Goal: Task Accomplishment & Management: Use online tool/utility

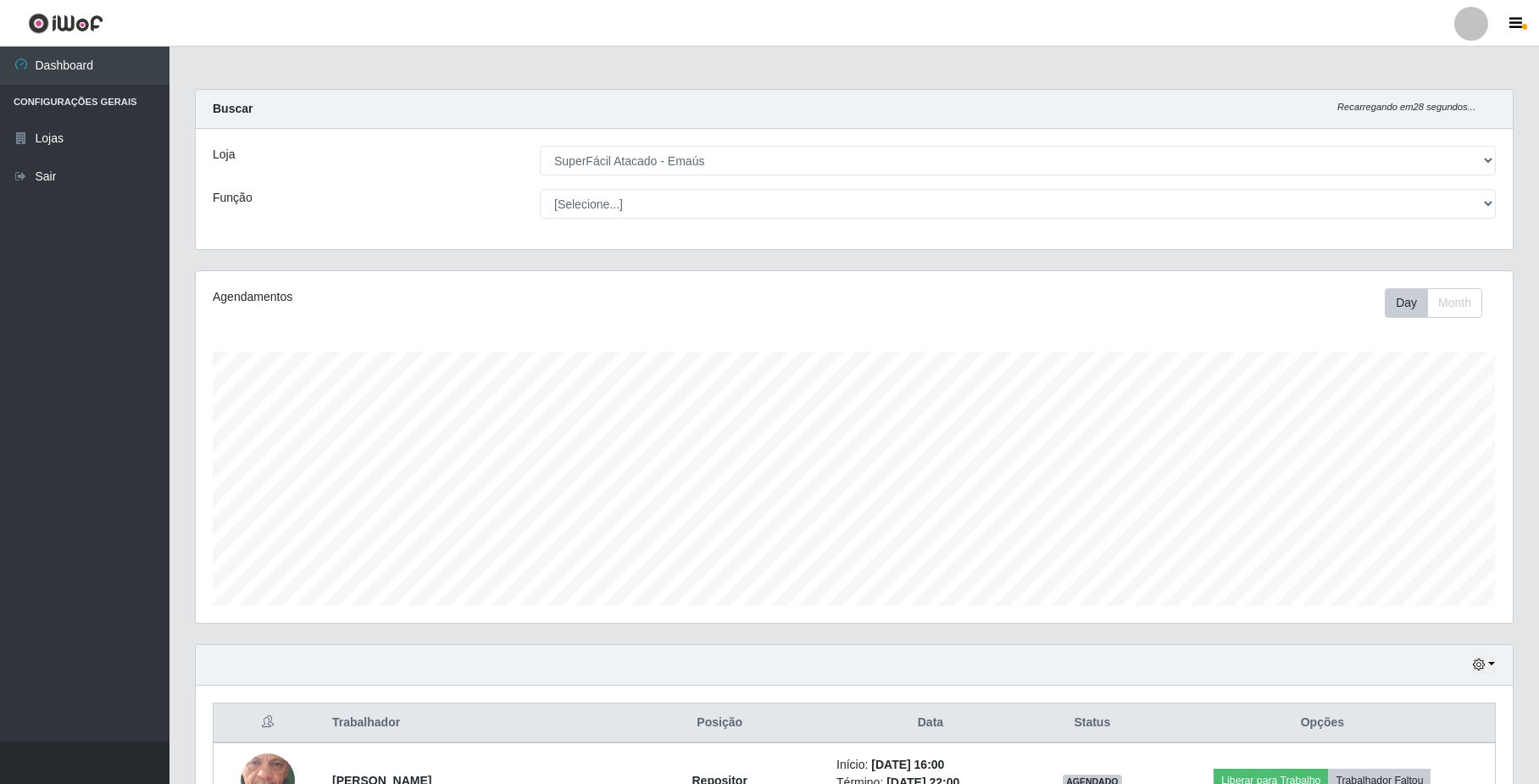
select select "407"
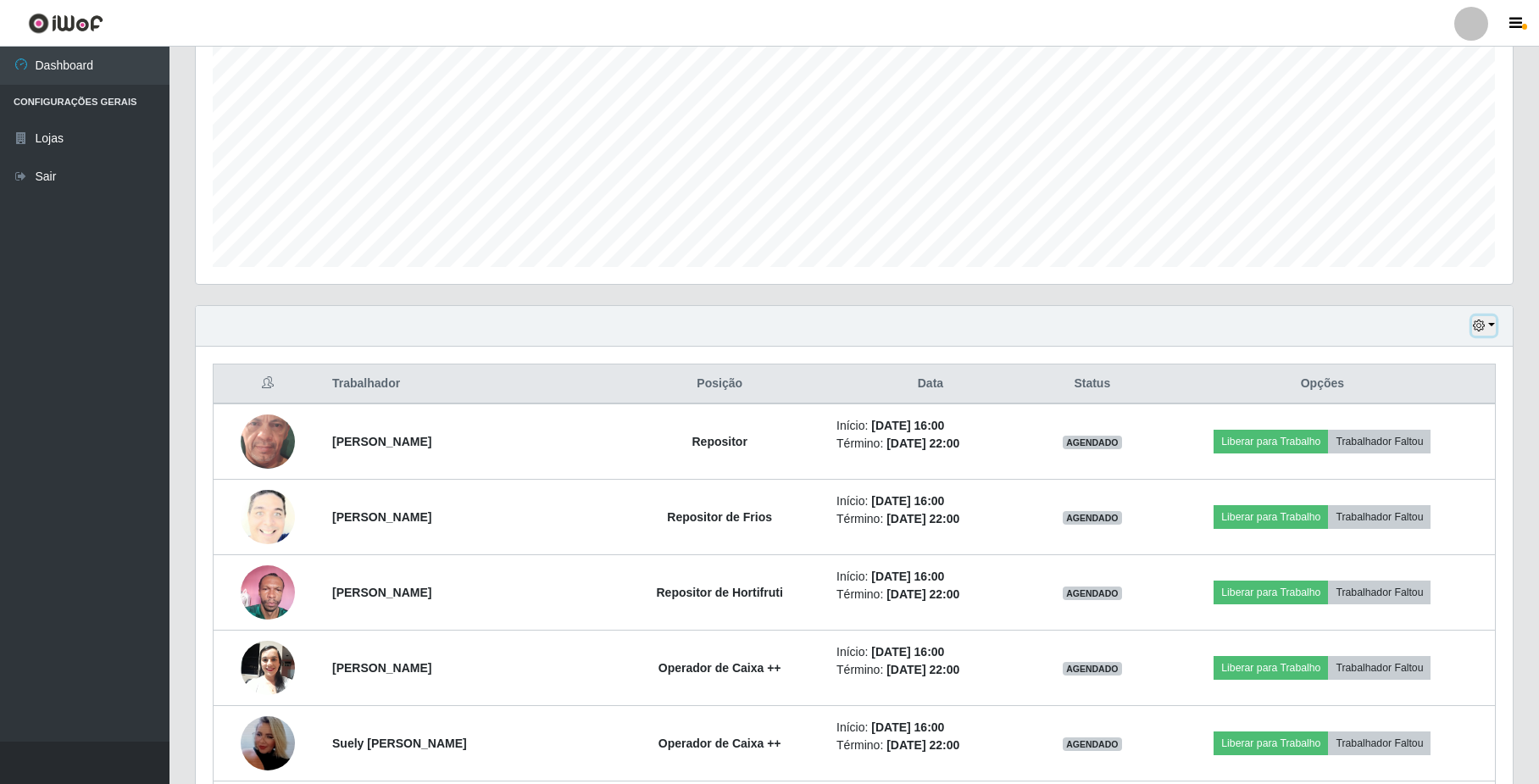
scroll to position [352, 1316]
click at [1473, 327] on icon "button" at bounding box center [1478, 325] width 11 height 11
click at [1472, 350] on button "Hoje" at bounding box center [1428, 355] width 134 height 35
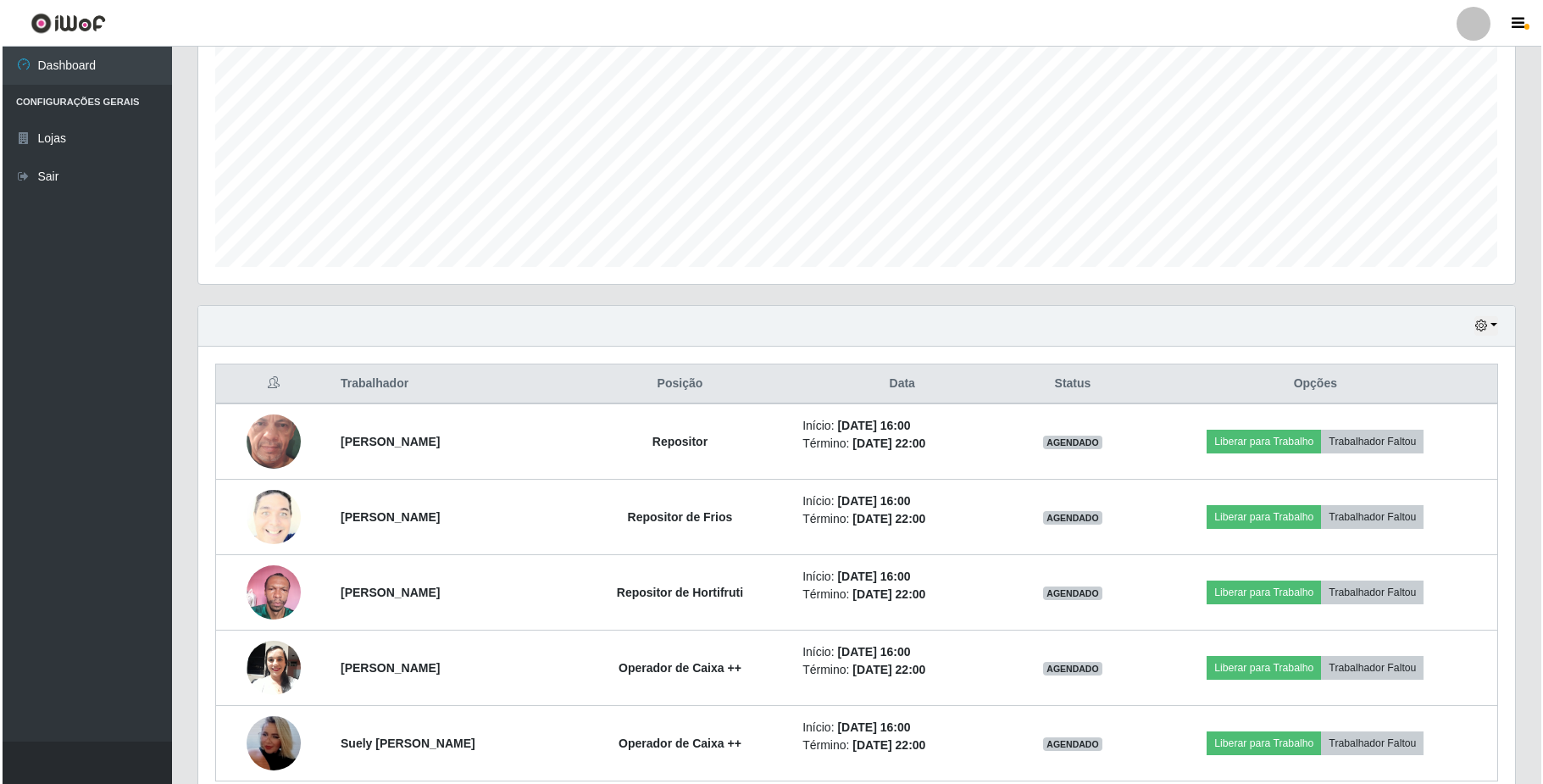
scroll to position [421, 0]
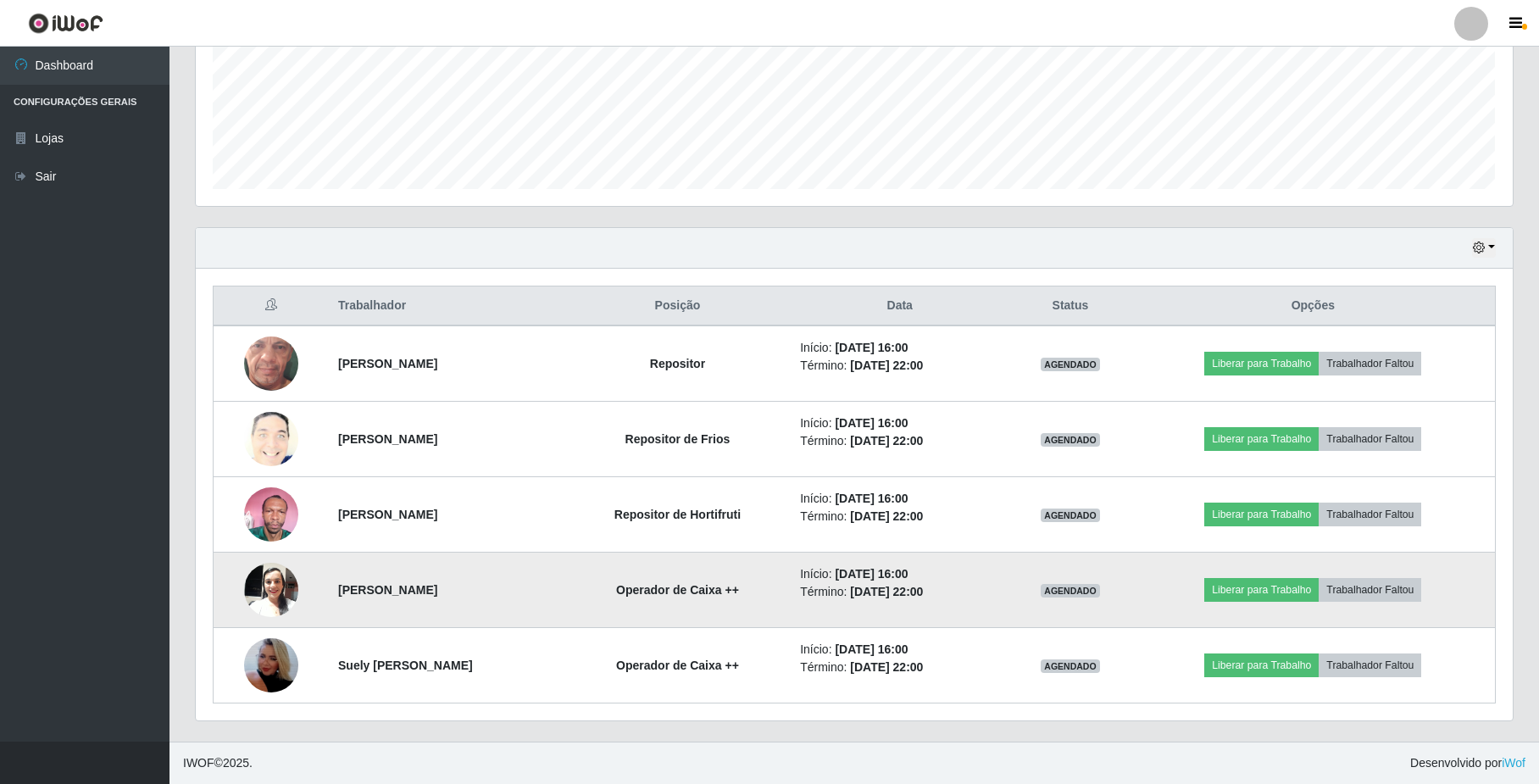
click at [269, 584] on img at bounding box center [271, 589] width 54 height 72
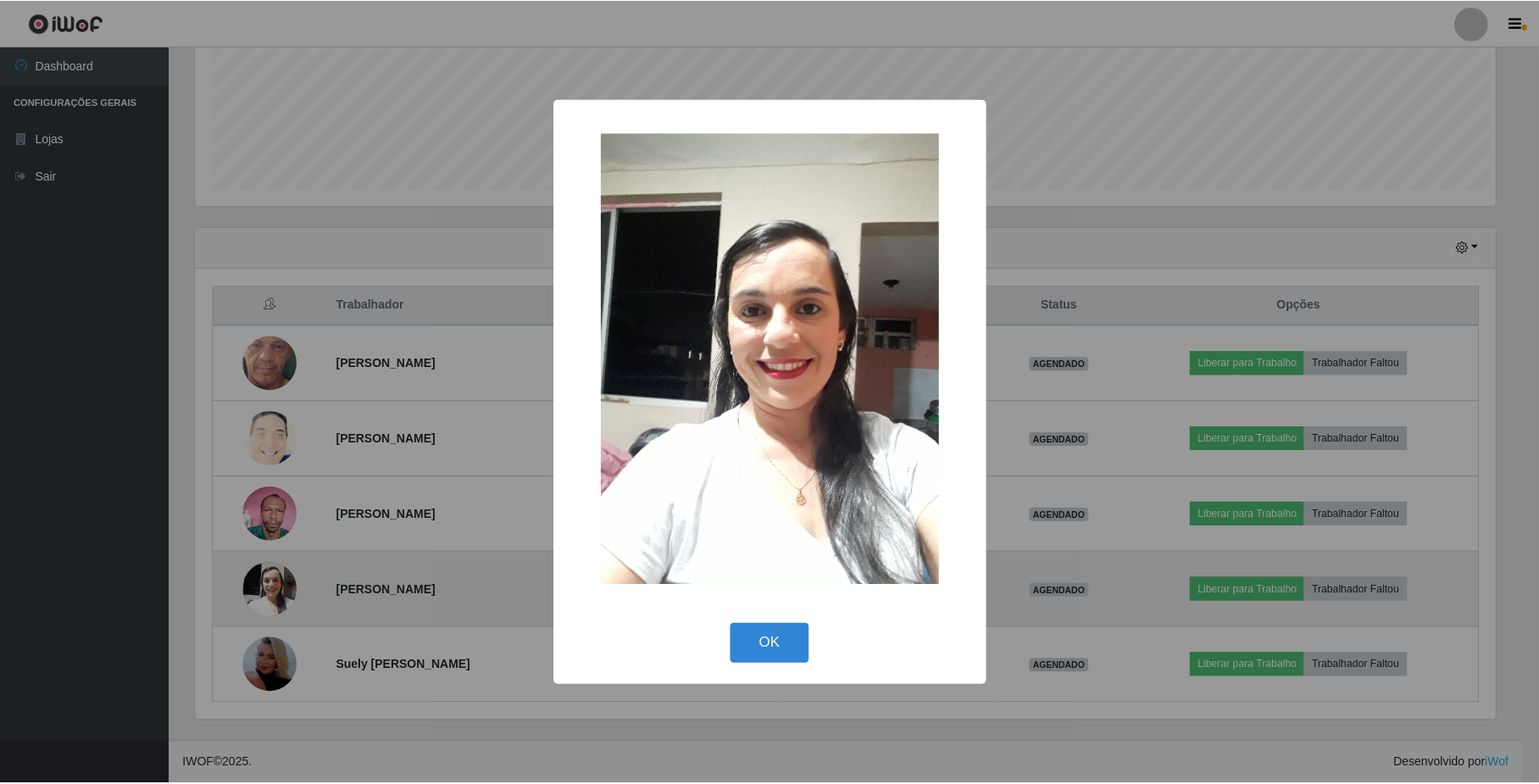
scroll to position [352, 1304]
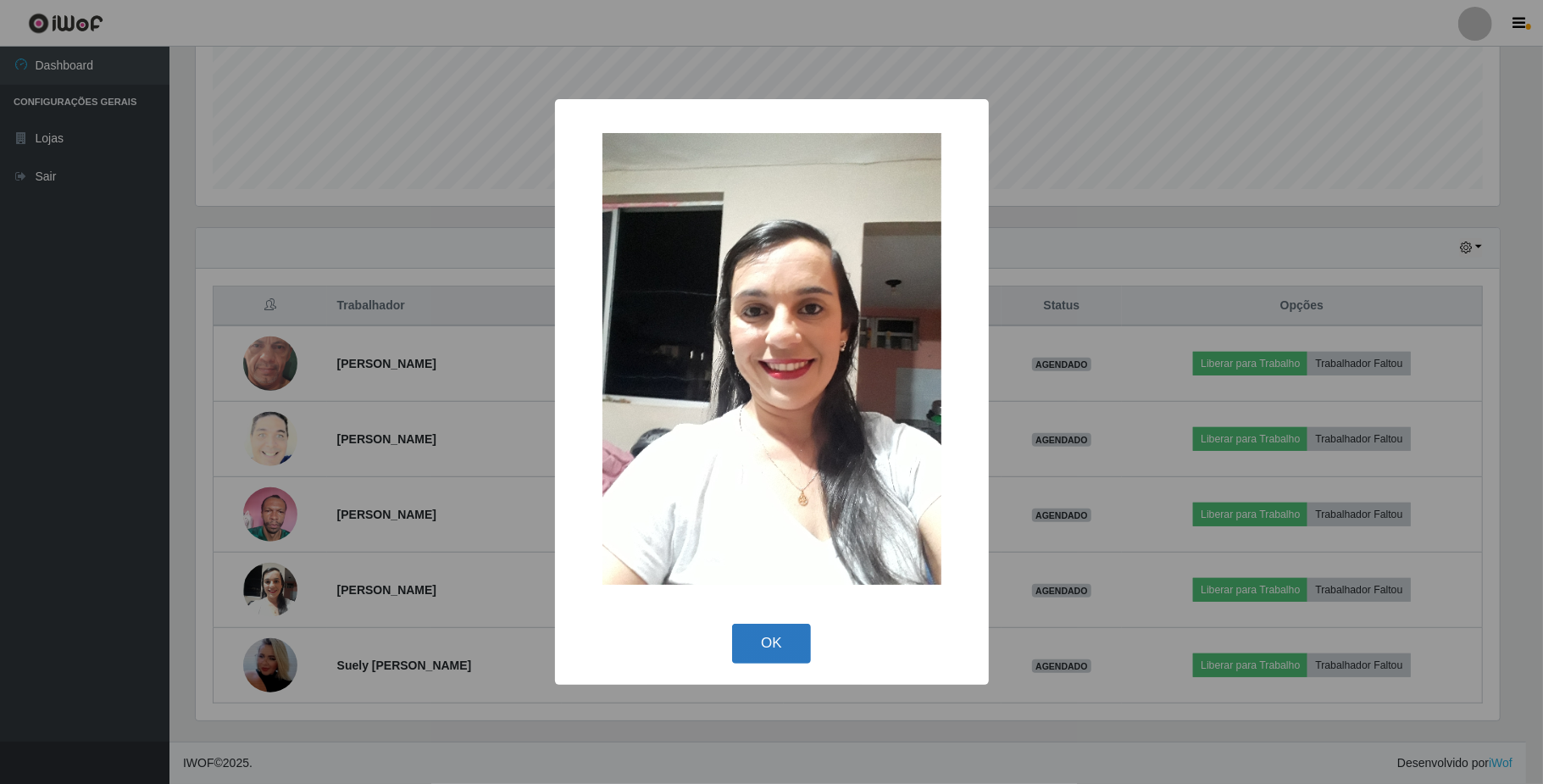
click at [776, 651] on button "OK" at bounding box center [771, 644] width 79 height 40
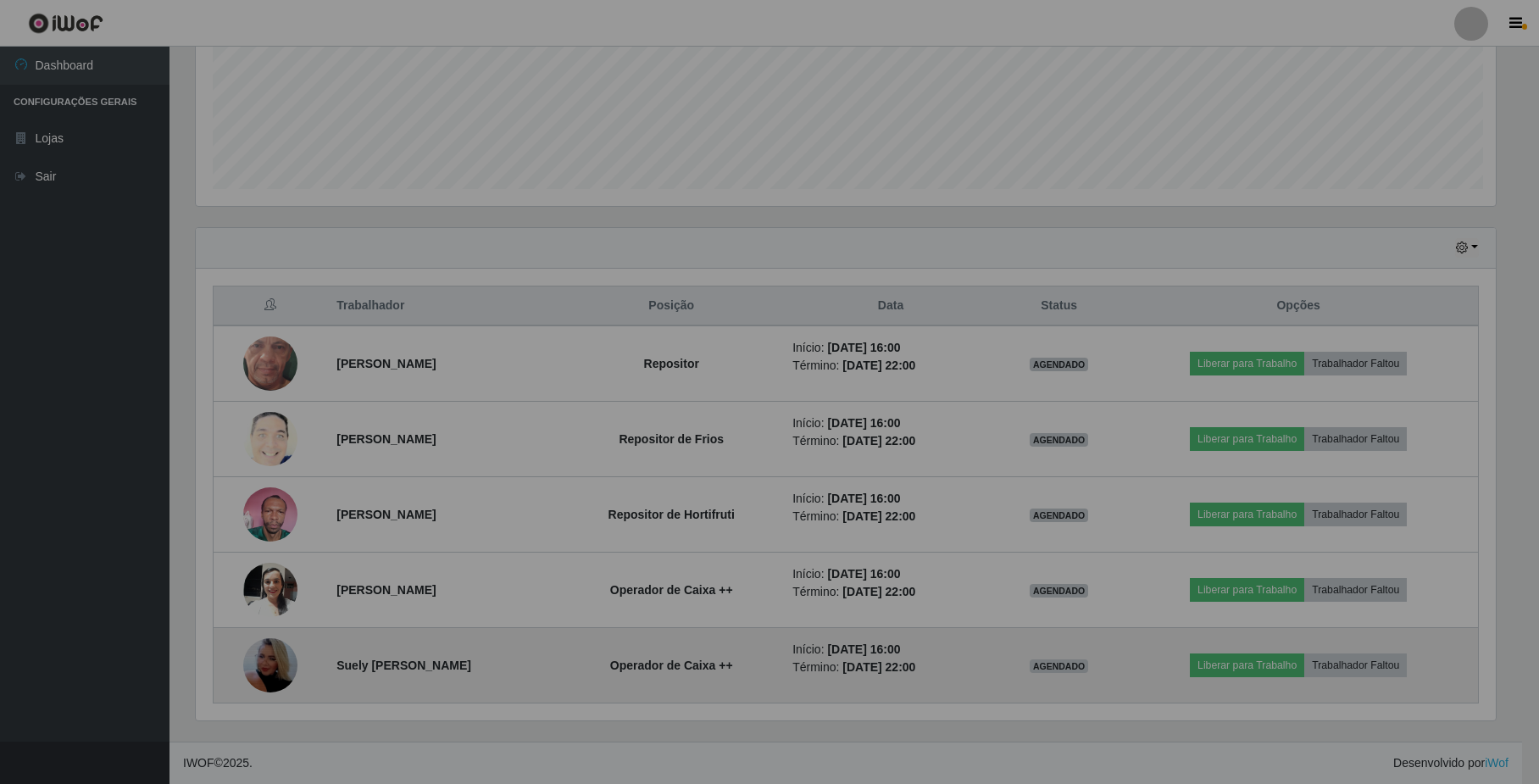
scroll to position [352, 1316]
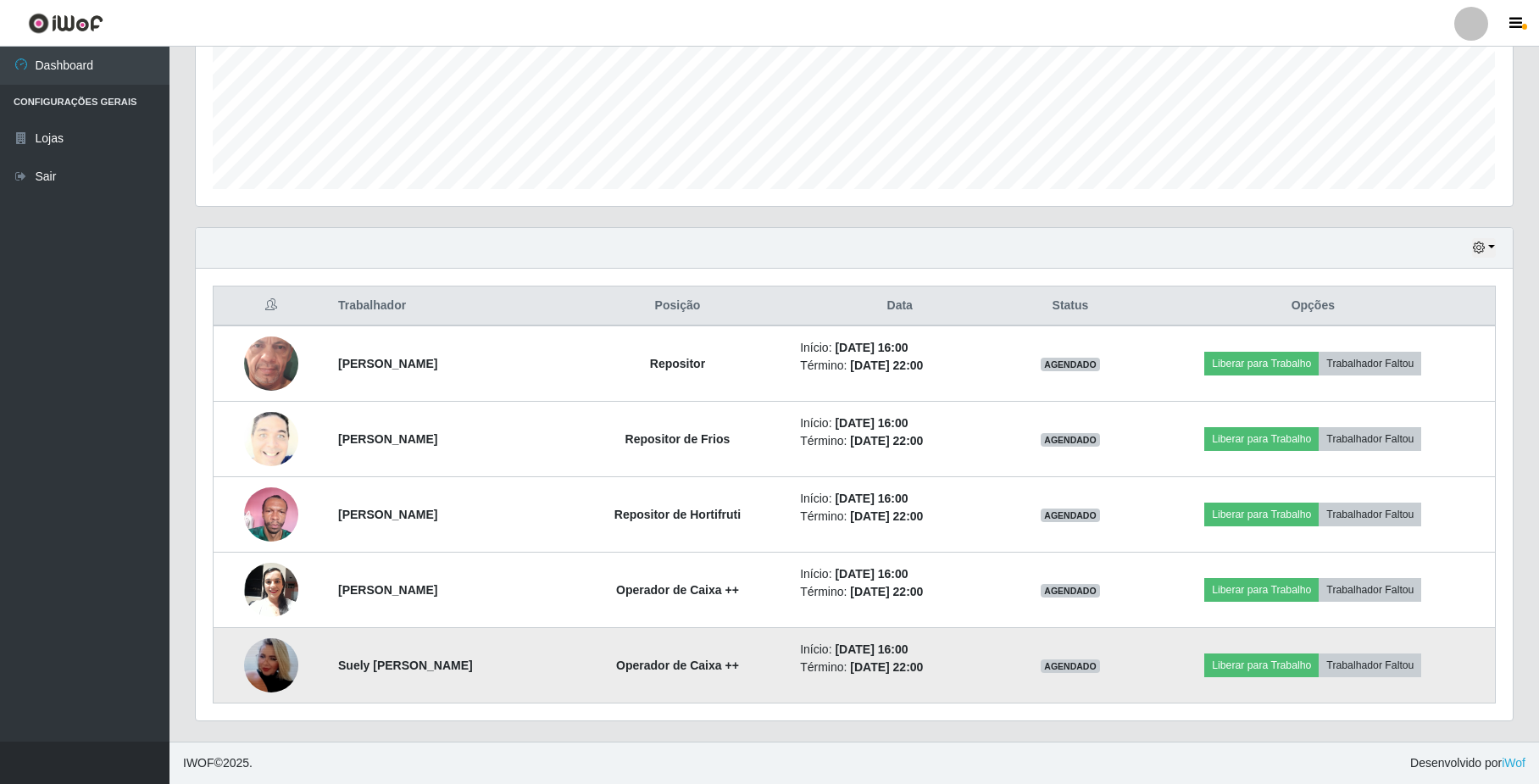
click at [275, 664] on img at bounding box center [271, 665] width 54 height 97
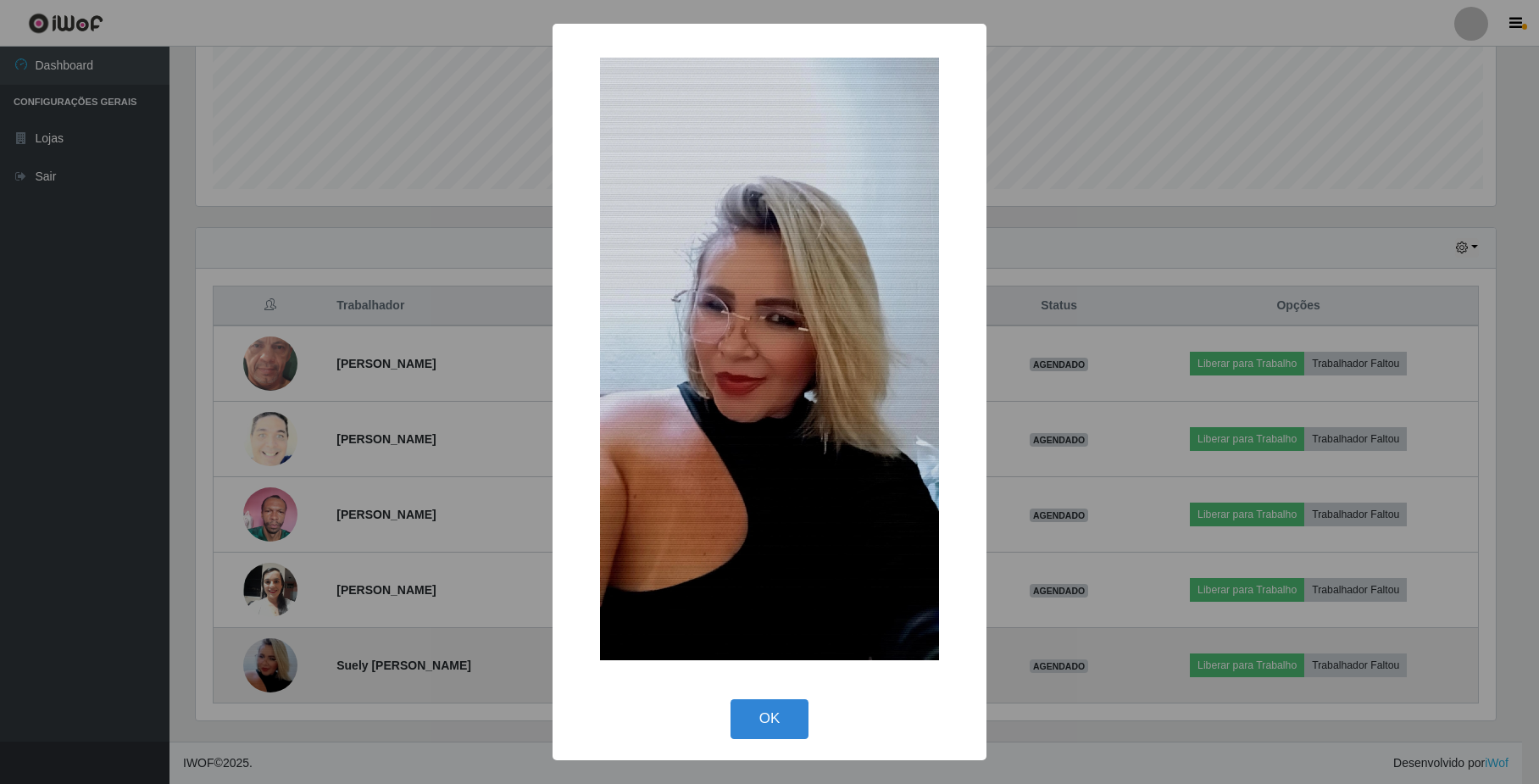
scroll to position [352, 1304]
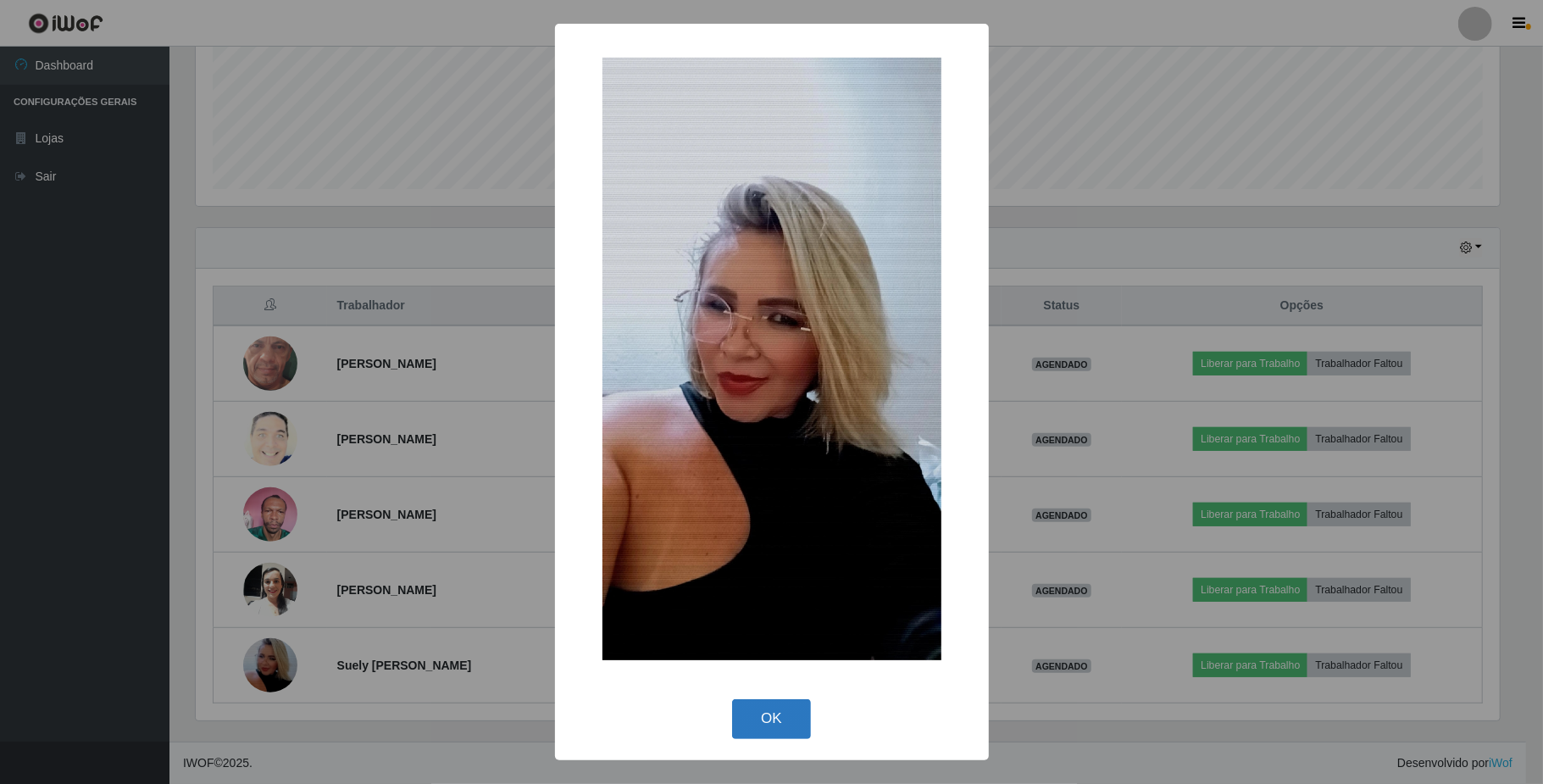
click at [777, 716] on button "OK" at bounding box center [771, 719] width 79 height 40
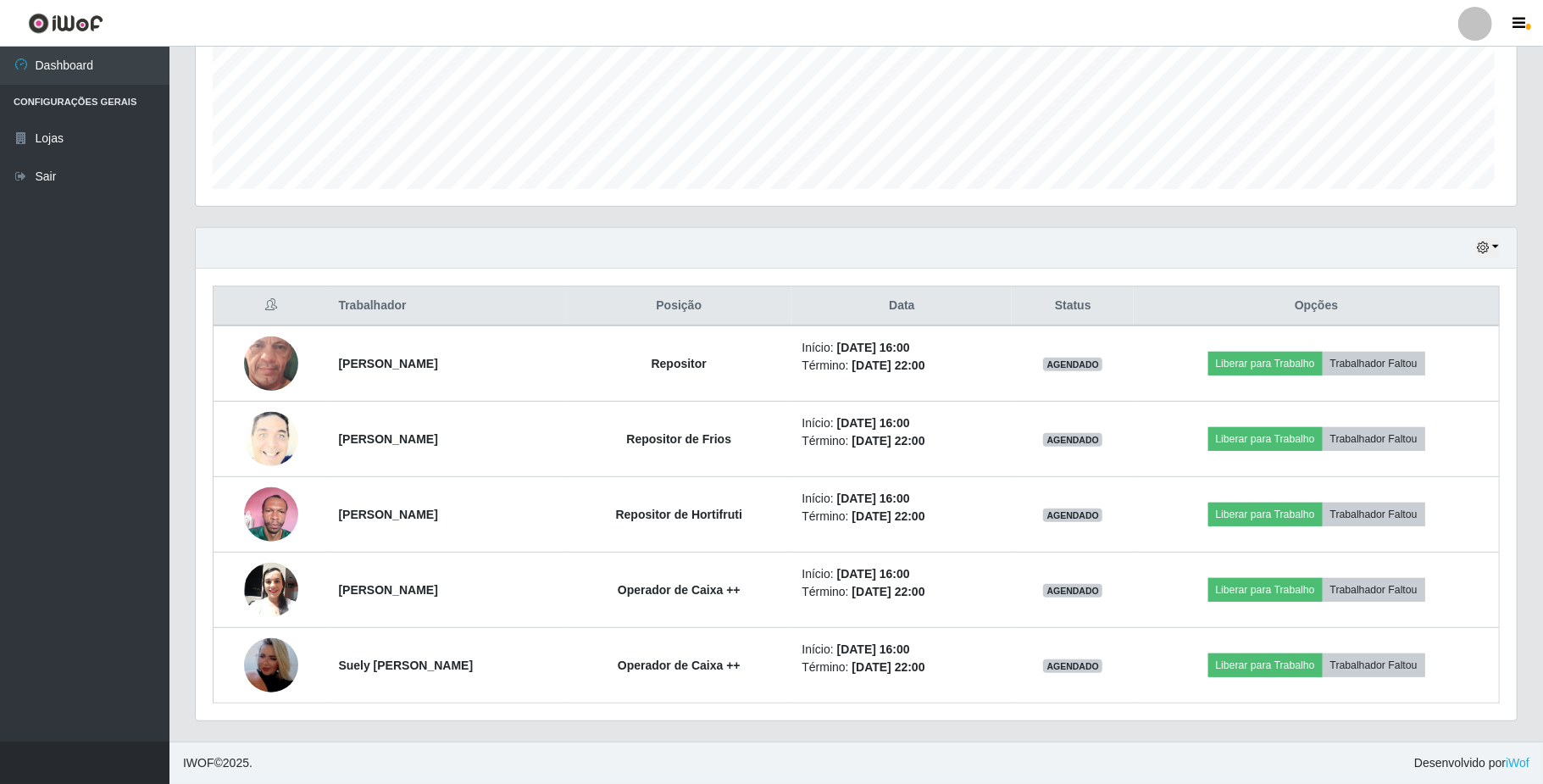
scroll to position [352, 1316]
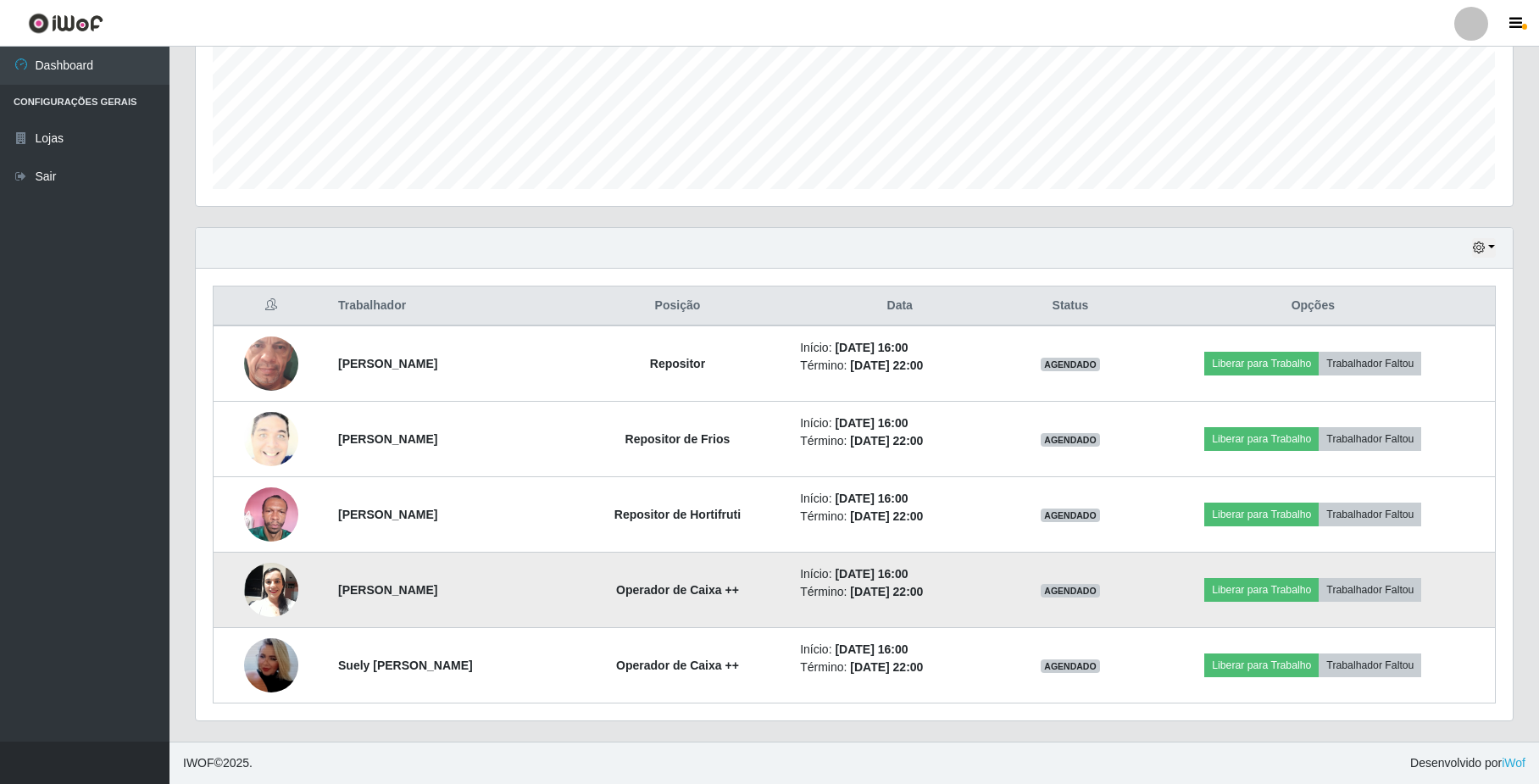
click at [266, 594] on img at bounding box center [271, 589] width 54 height 72
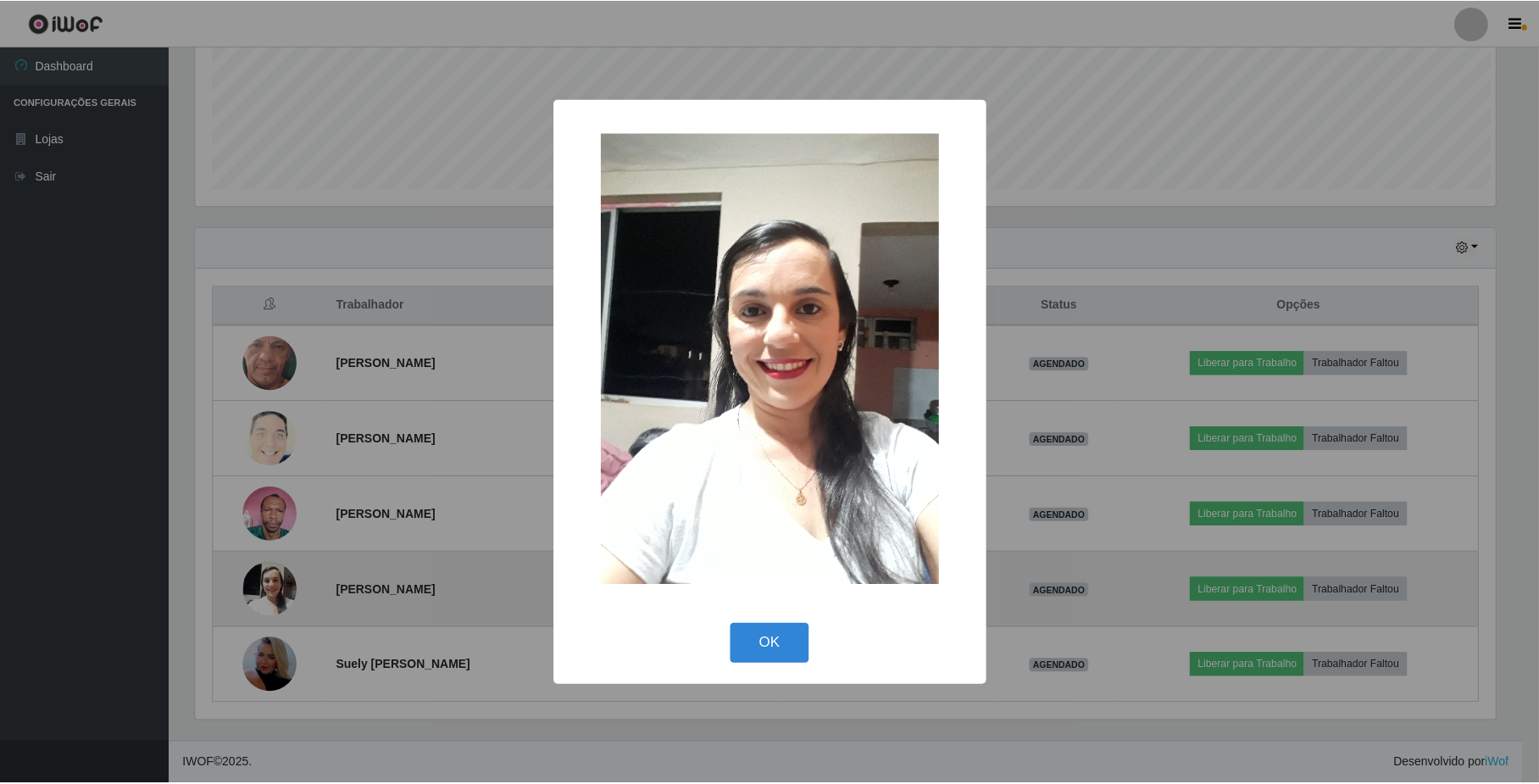
scroll to position [352, 1304]
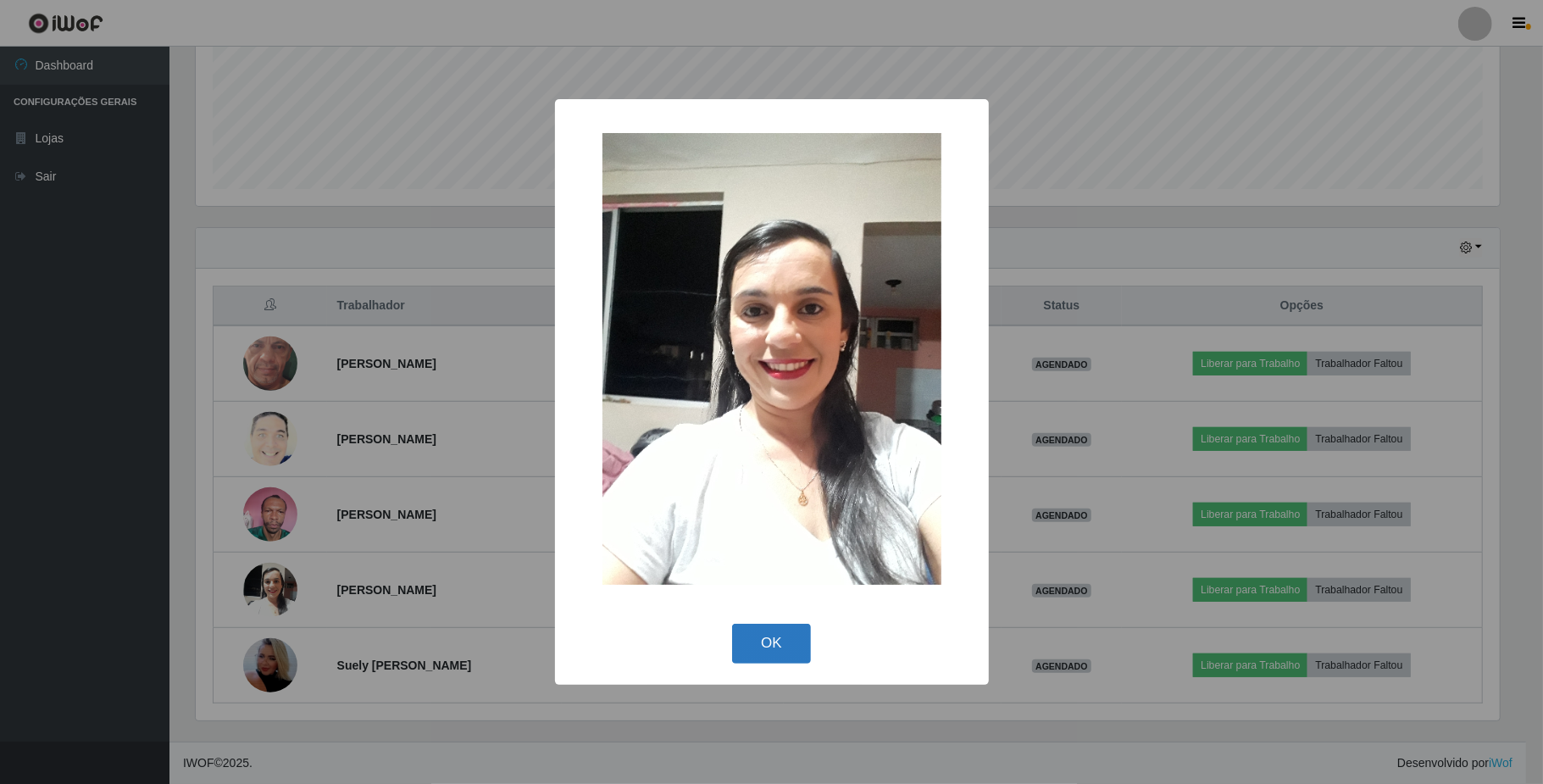
click at [757, 639] on button "OK" at bounding box center [771, 644] width 79 height 40
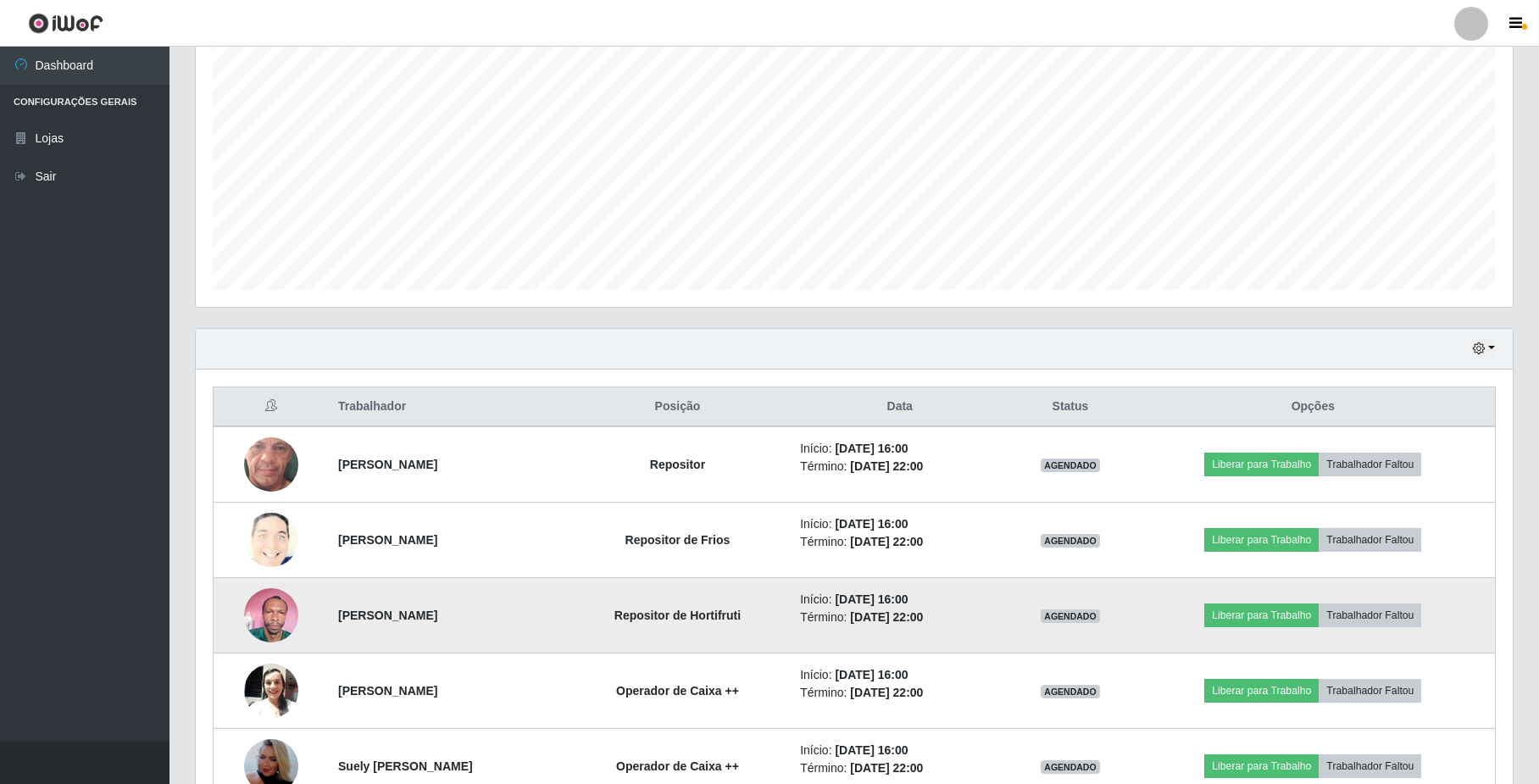
scroll to position [421, 0]
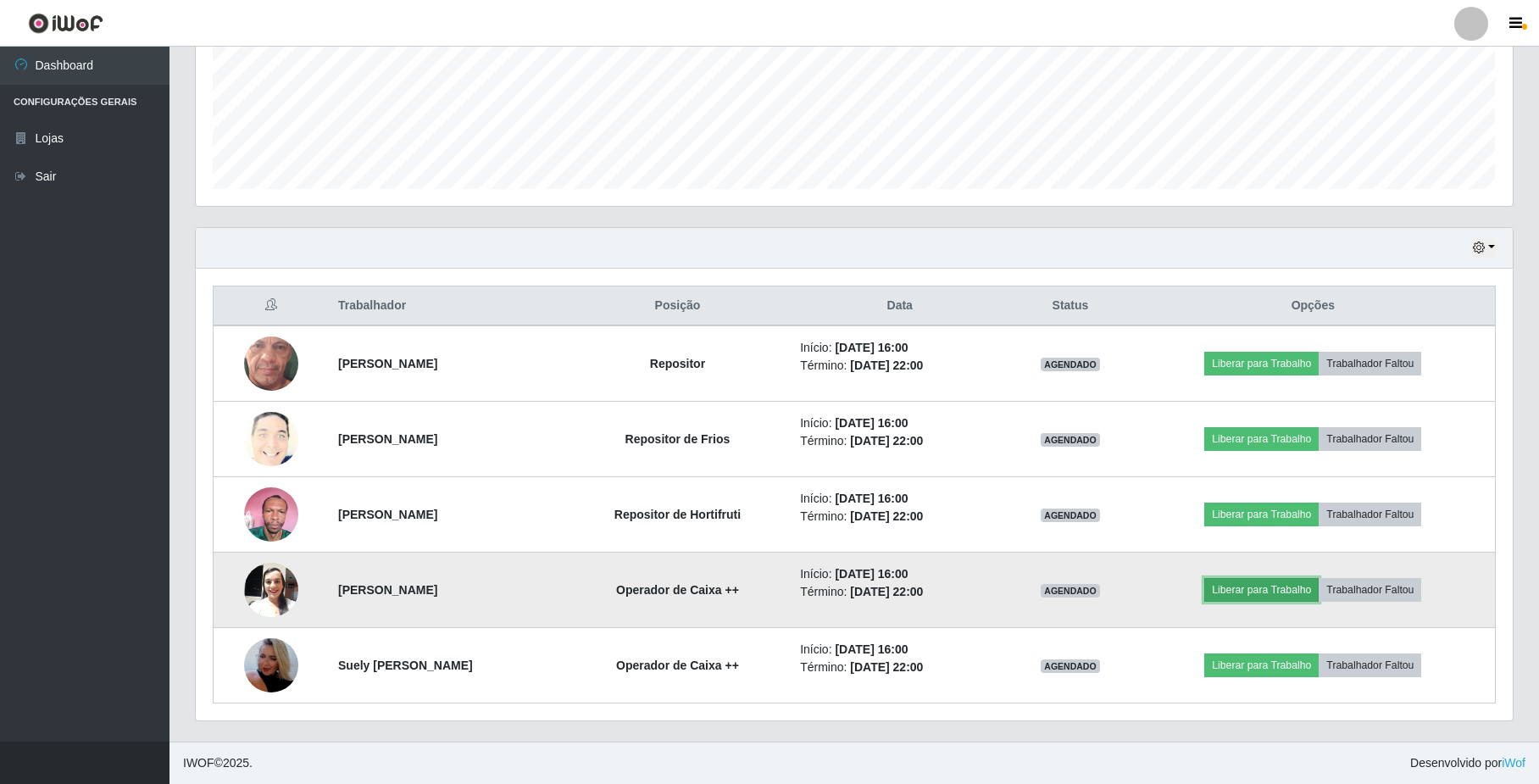
click at [1227, 584] on button "Liberar para Trabalho" at bounding box center [1261, 589] width 114 height 24
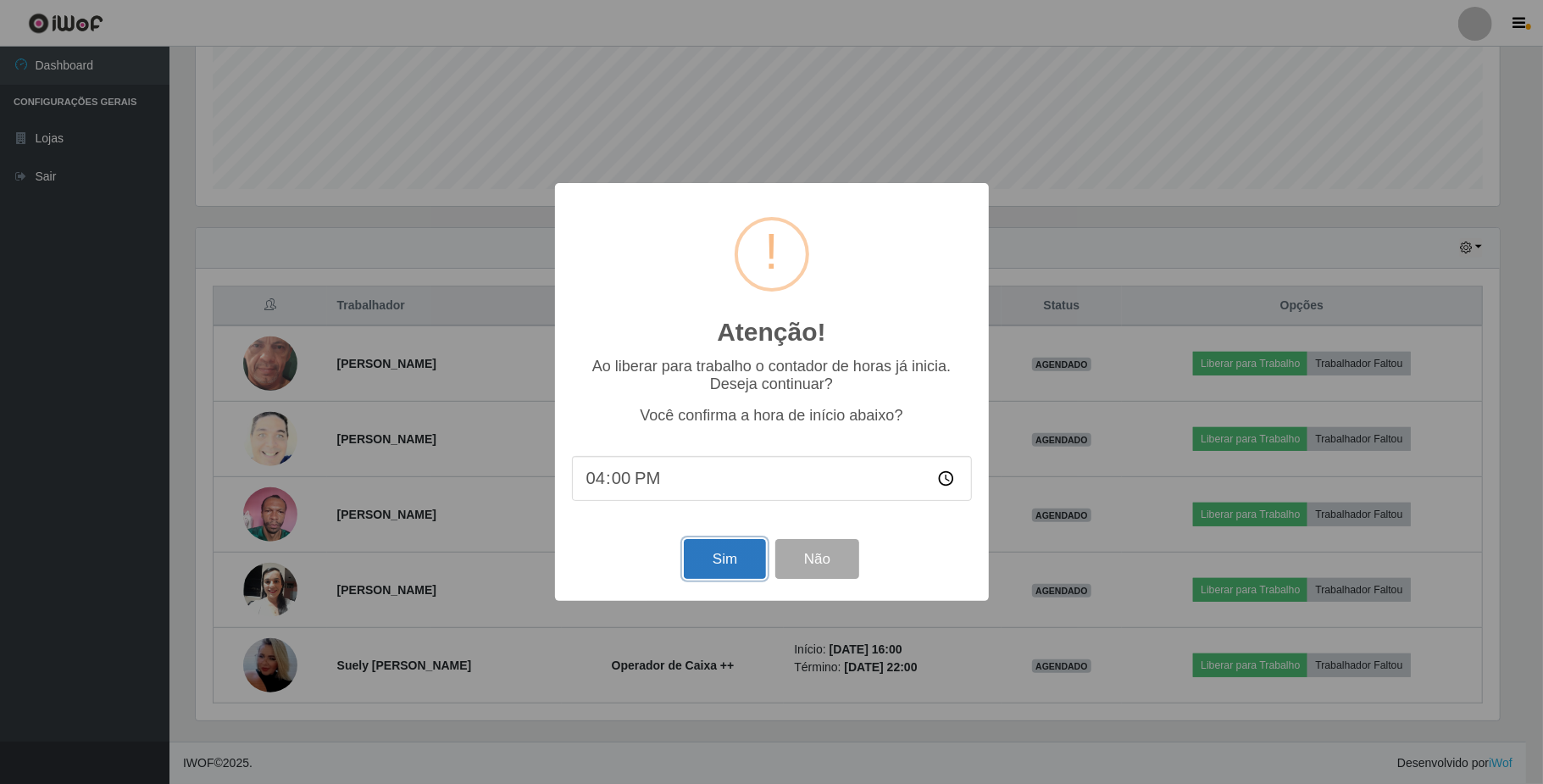
click at [703, 555] on button "Sim" at bounding box center [724, 559] width 83 height 40
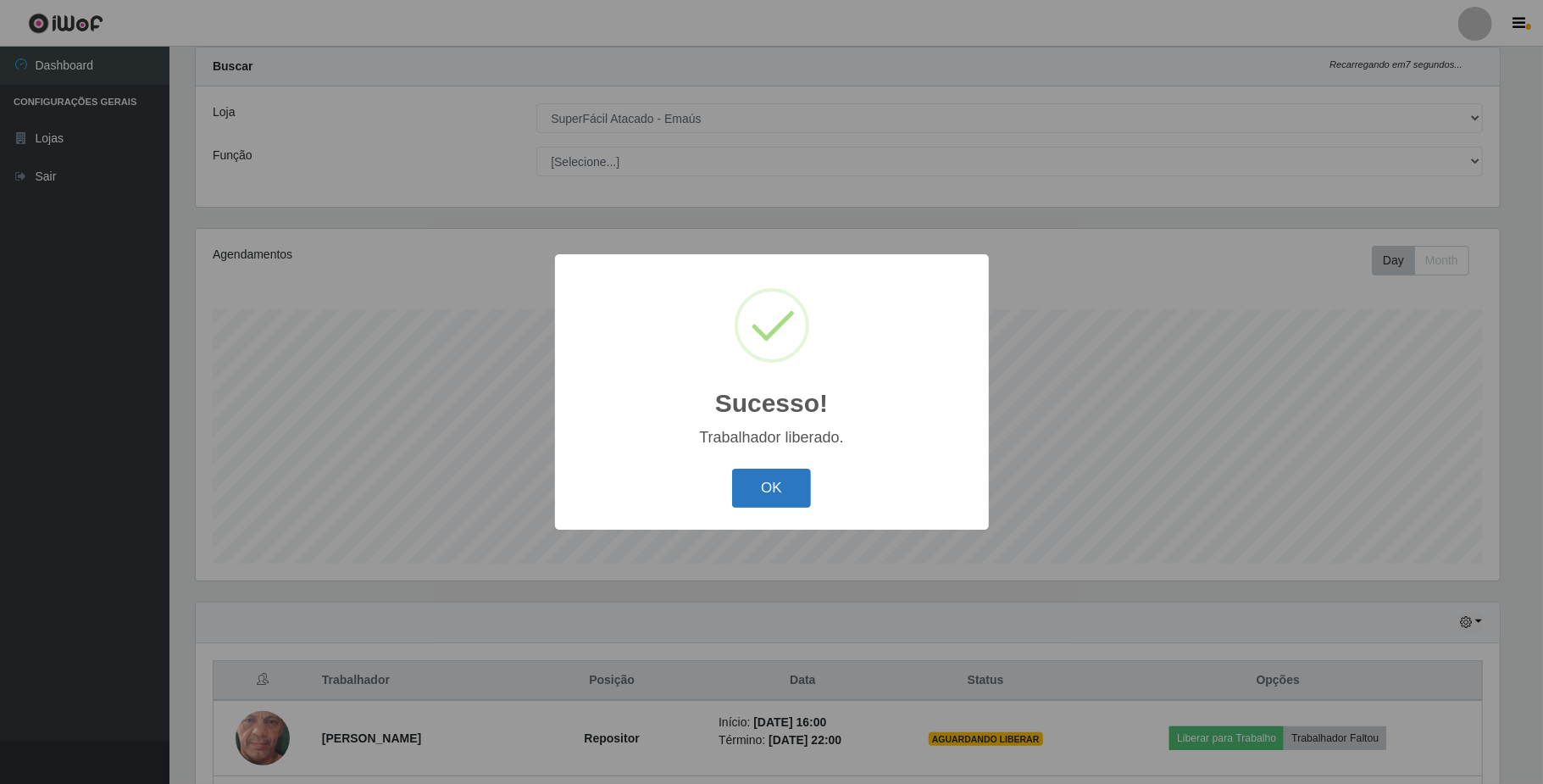
click at [770, 495] on button "OK" at bounding box center [771, 489] width 79 height 40
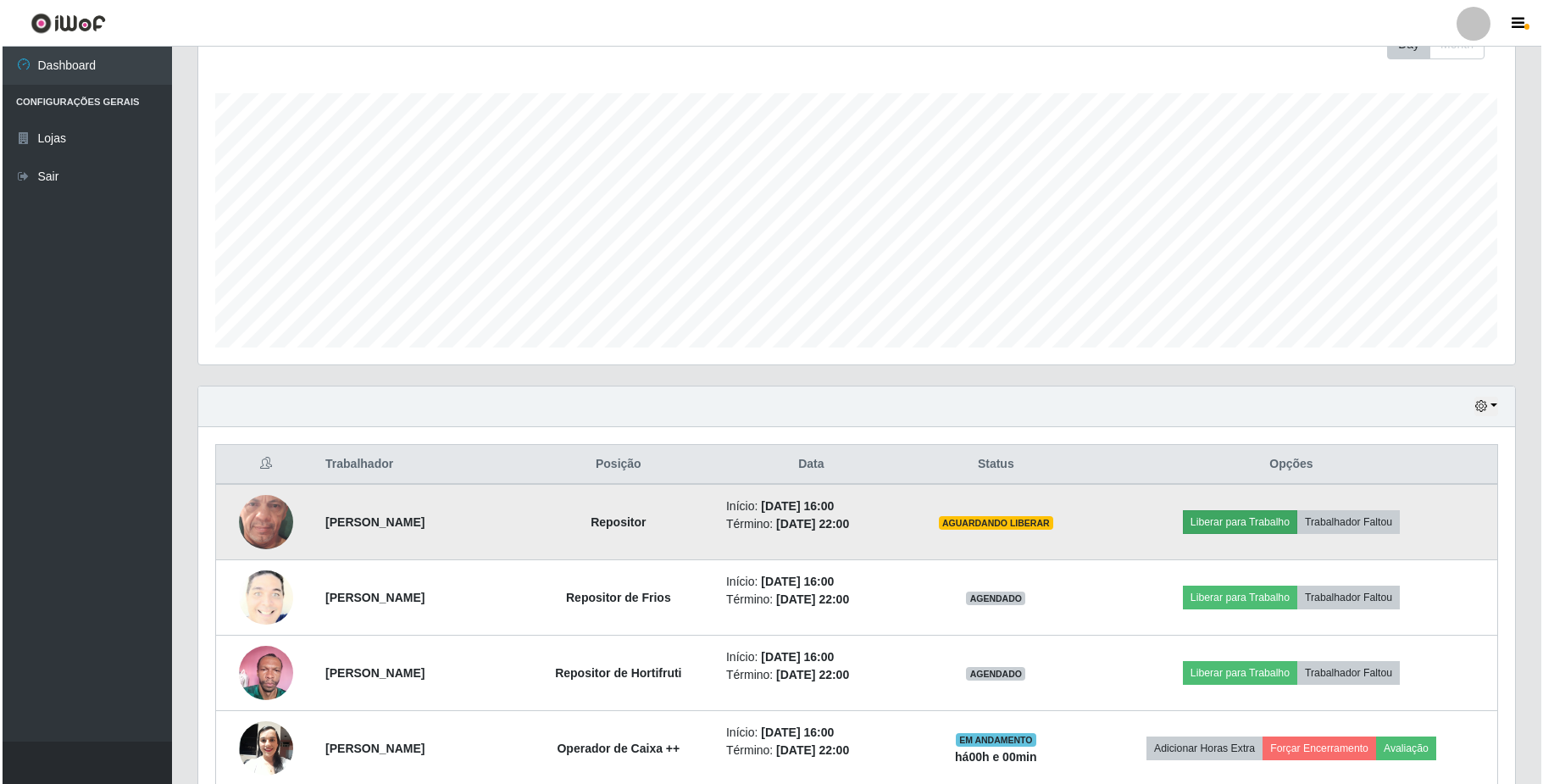
scroll to position [269, 0]
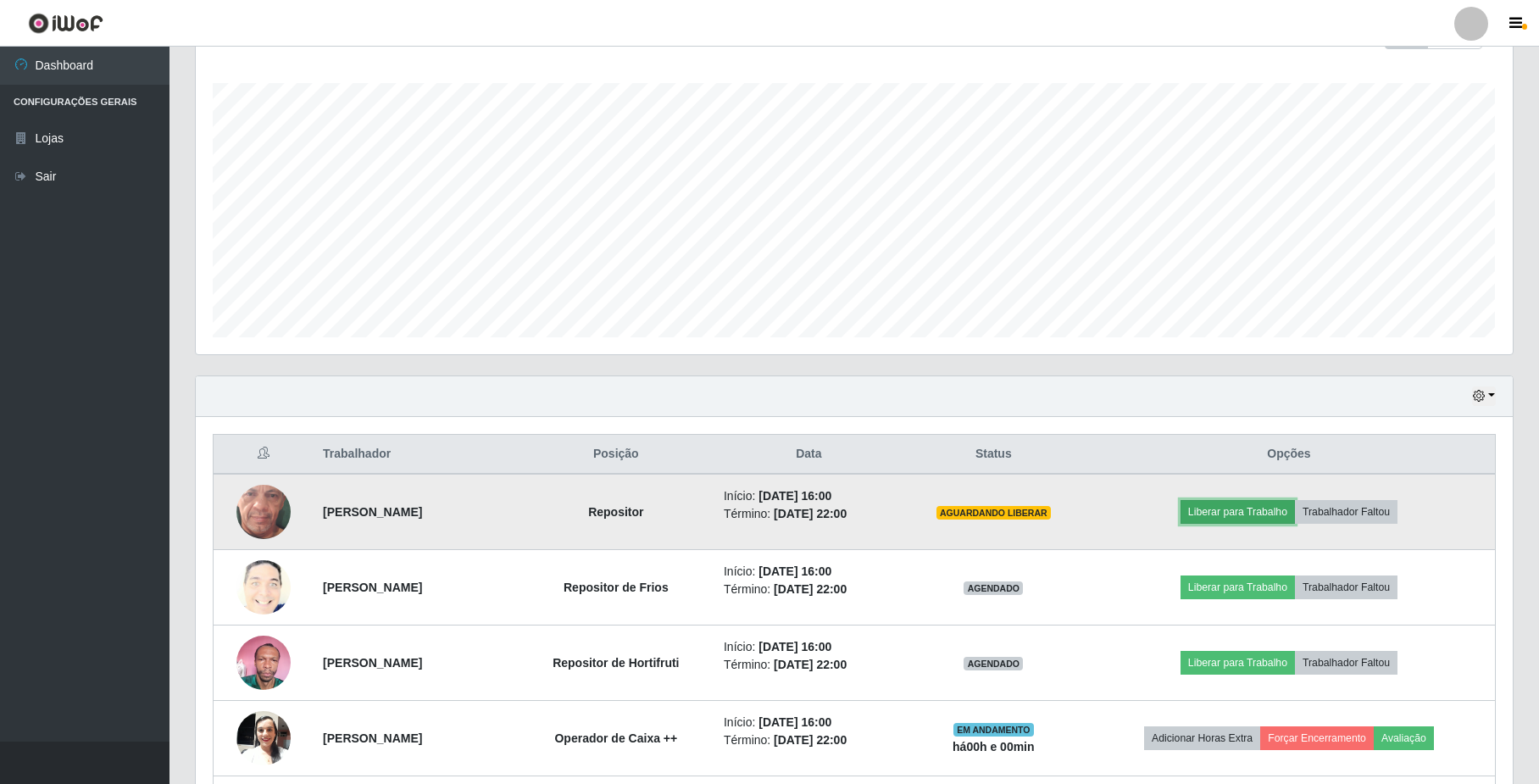
click at [1239, 507] on button "Liberar para Trabalho" at bounding box center [1237, 512] width 114 height 24
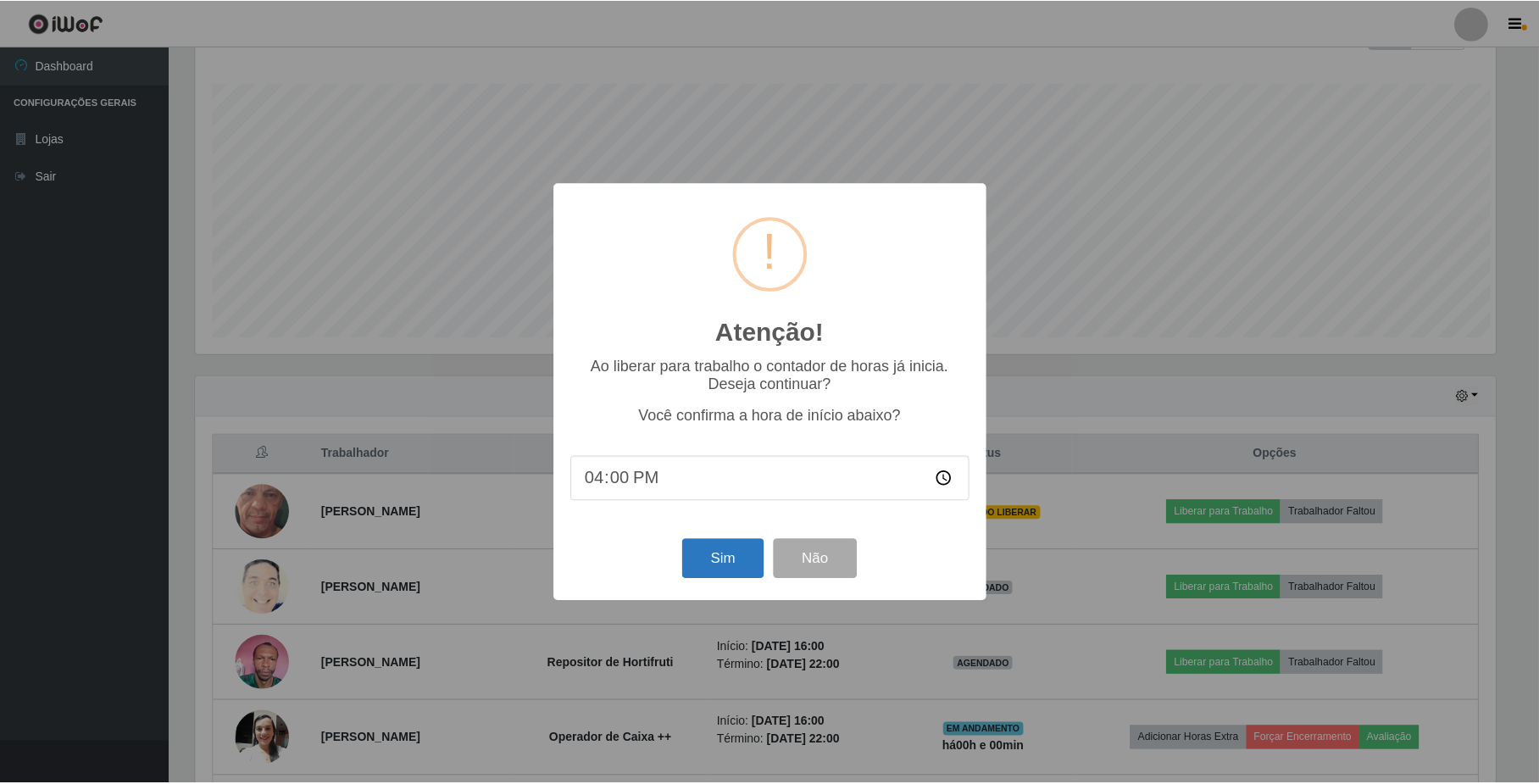
scroll to position [352, 1304]
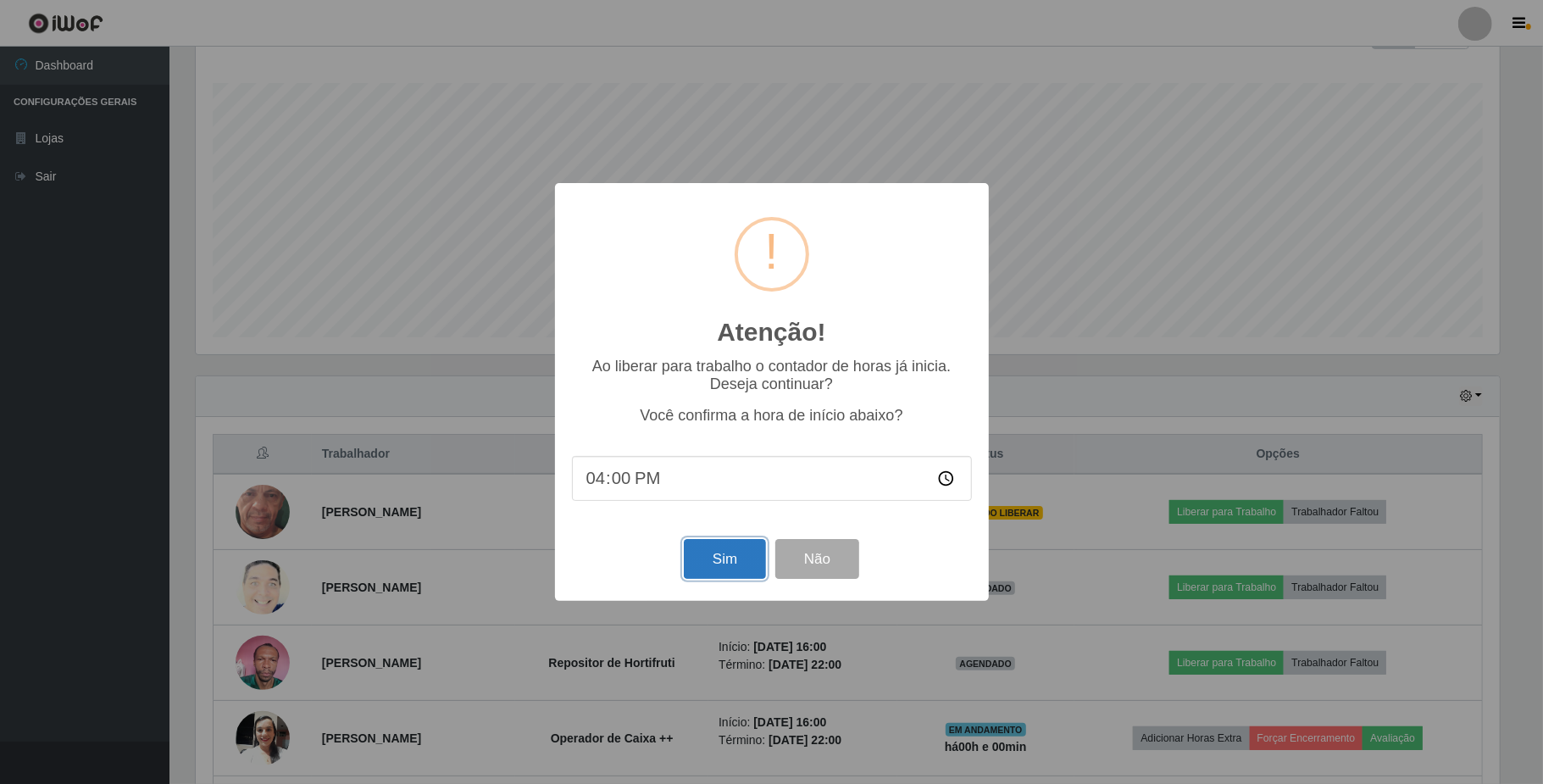
click at [736, 563] on button "Sim" at bounding box center [724, 559] width 83 height 40
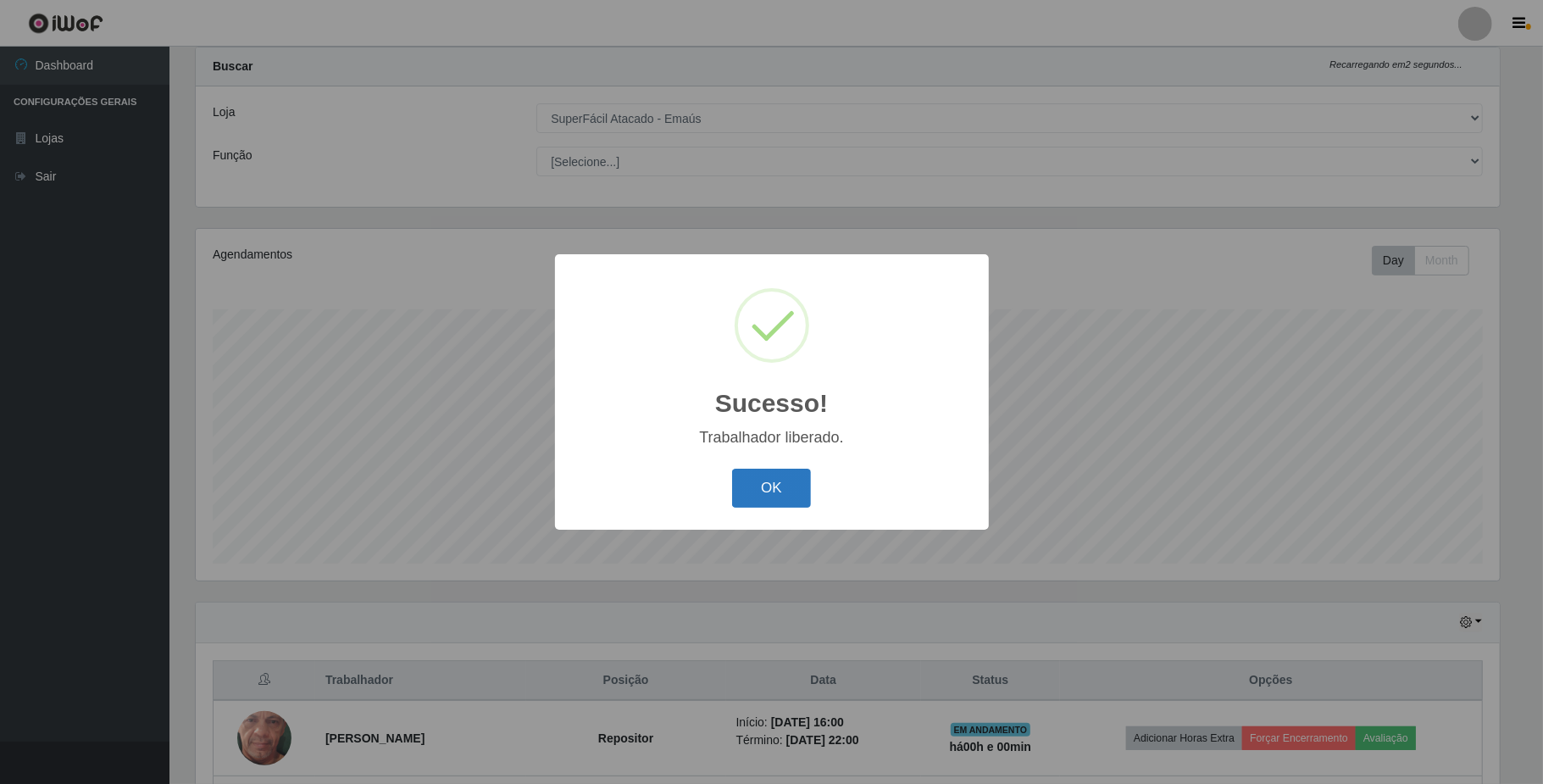
click at [792, 492] on button "OK" at bounding box center [771, 489] width 79 height 40
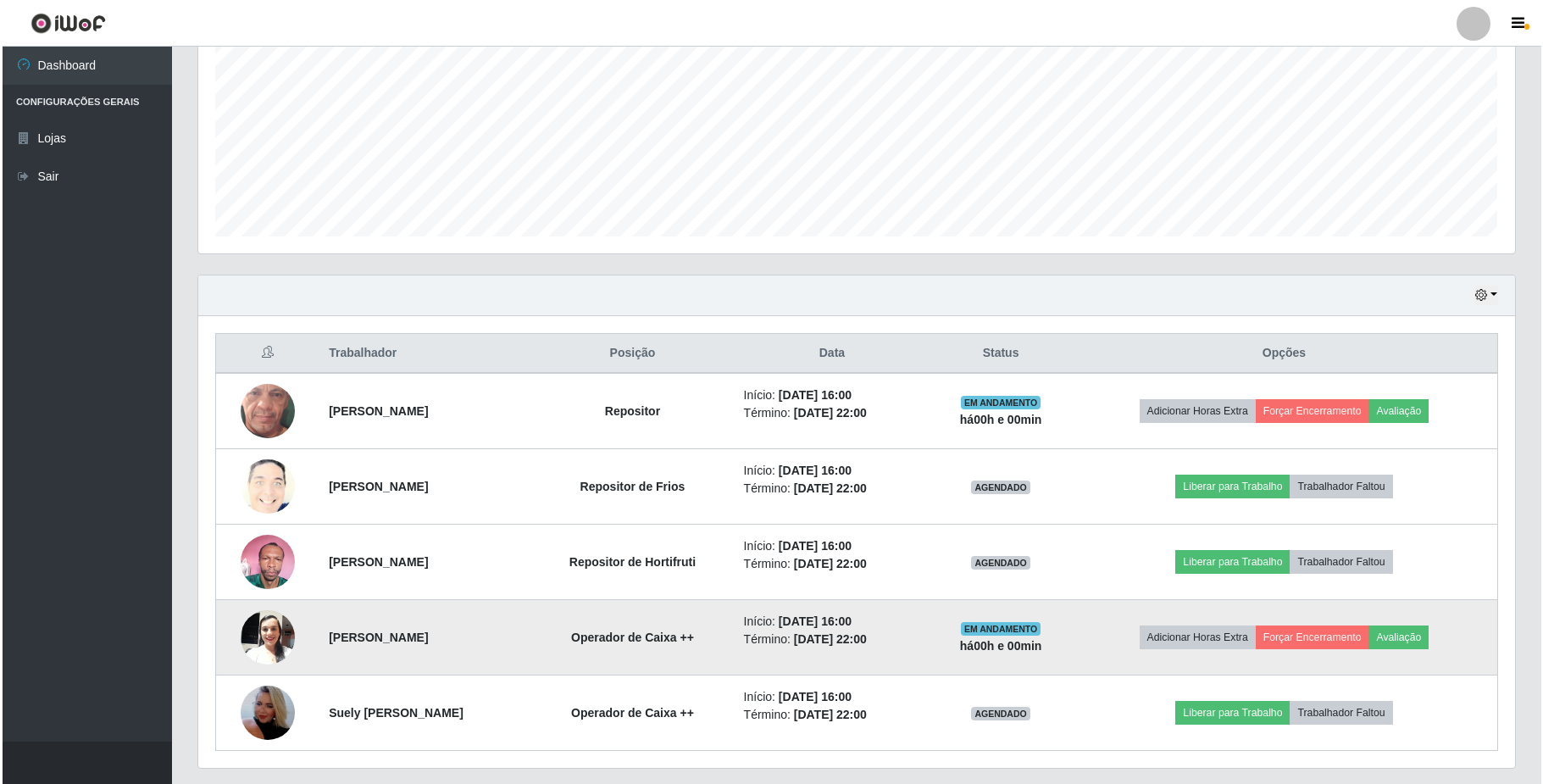
scroll to position [421, 0]
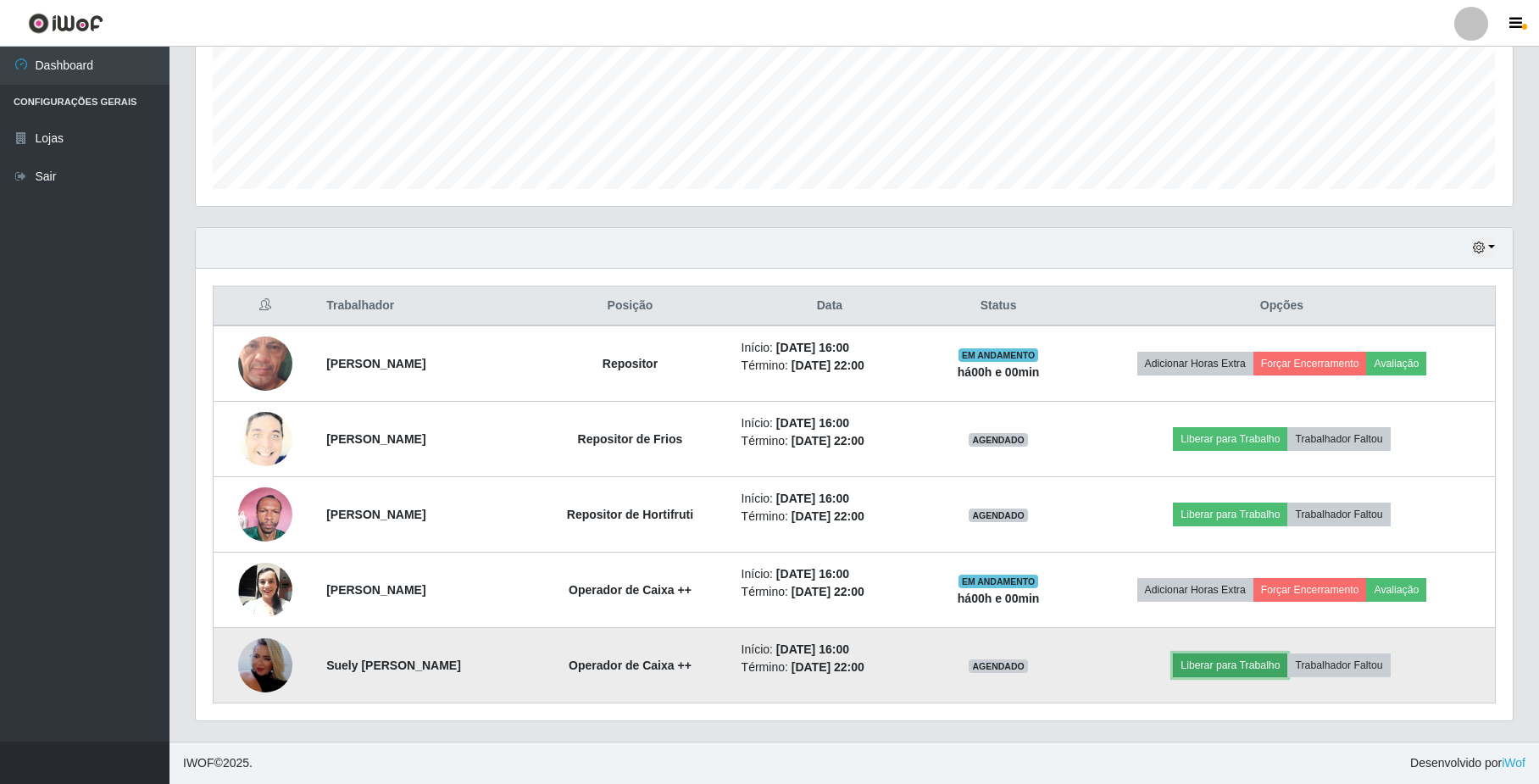
click at [1198, 665] on button "Liberar para Trabalho" at bounding box center [1229, 664] width 114 height 24
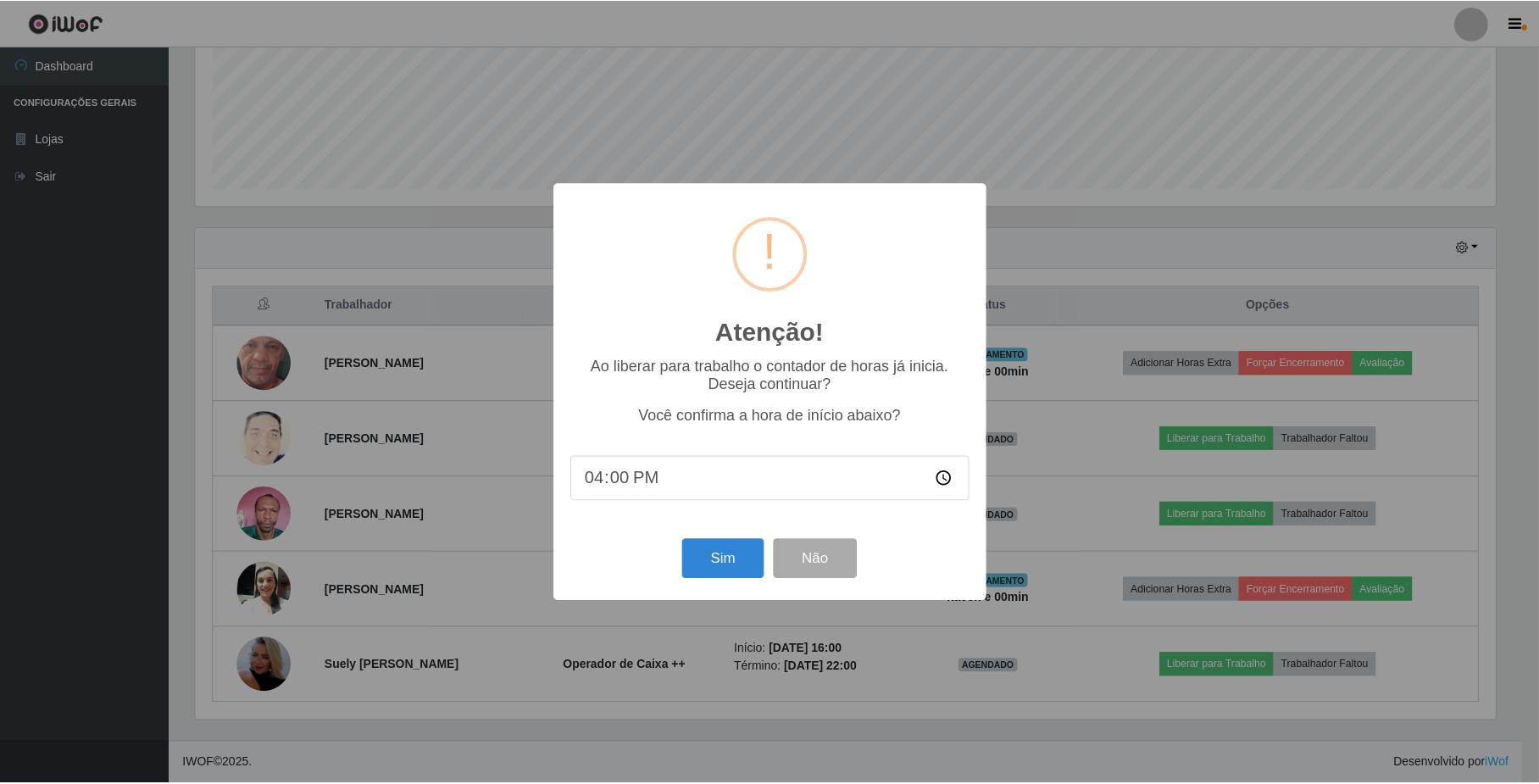
scroll to position [352, 1304]
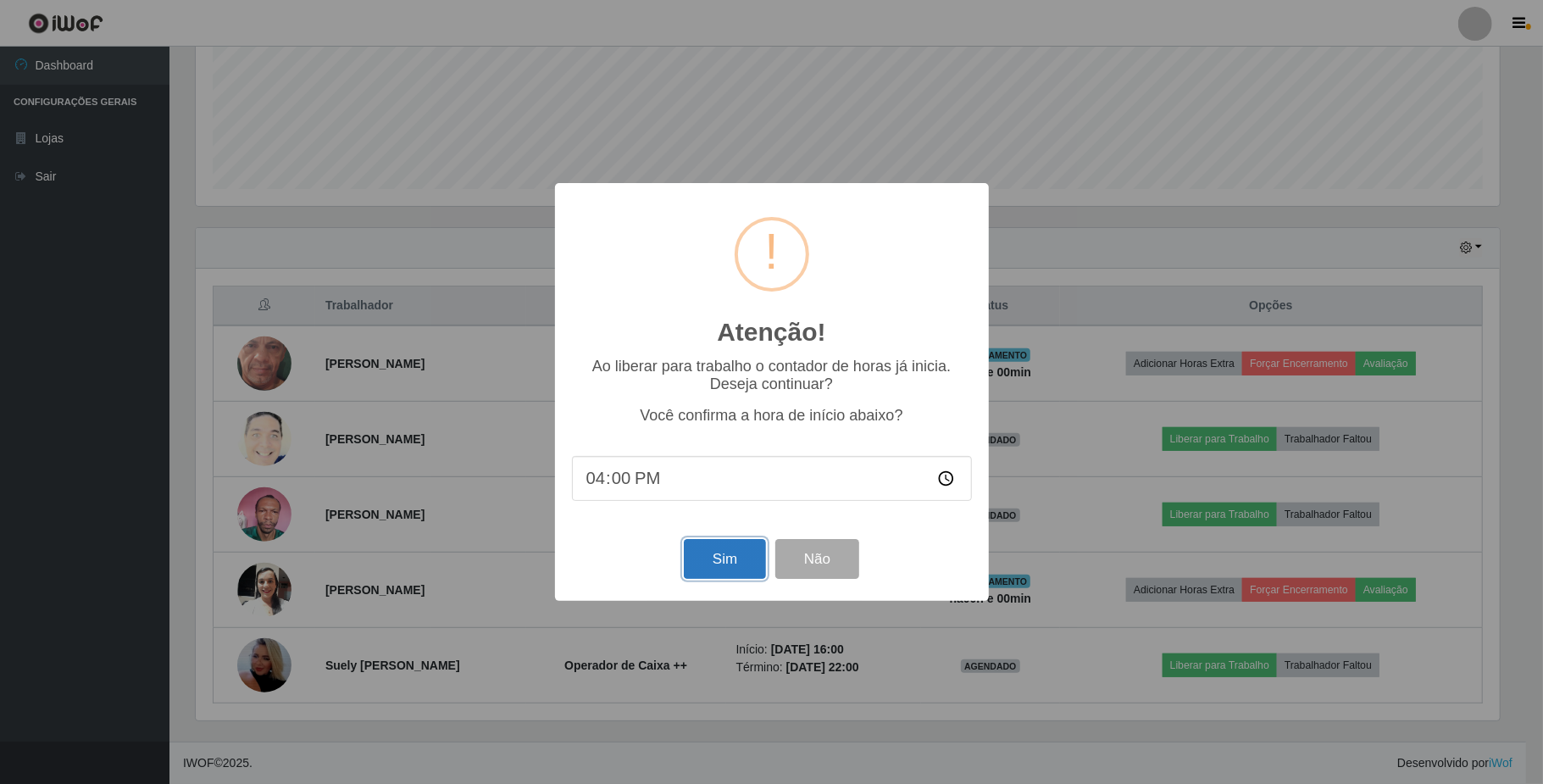
click at [695, 563] on button "Sim" at bounding box center [724, 559] width 83 height 40
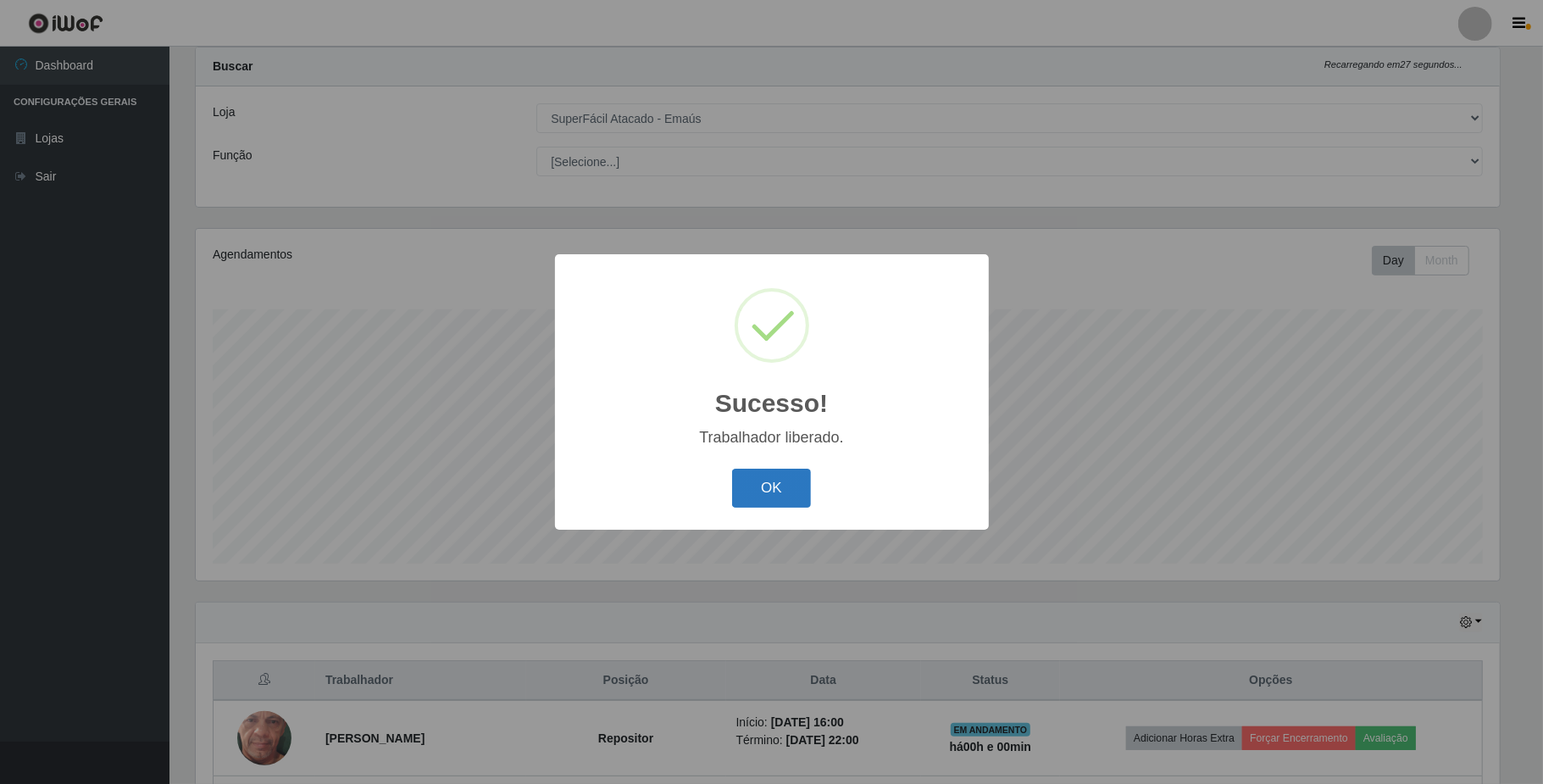
click at [753, 495] on button "OK" at bounding box center [771, 489] width 79 height 40
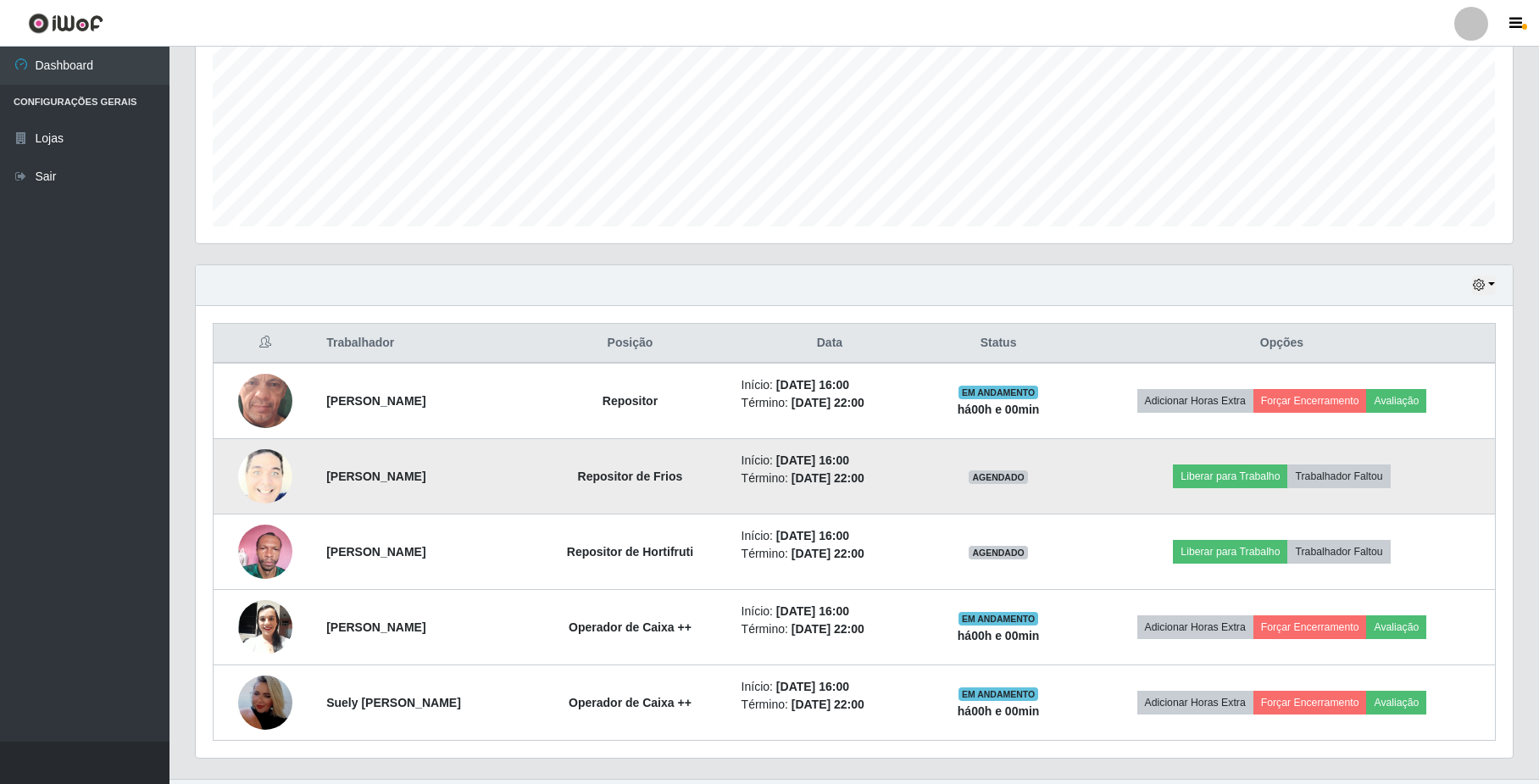
scroll to position [0, 0]
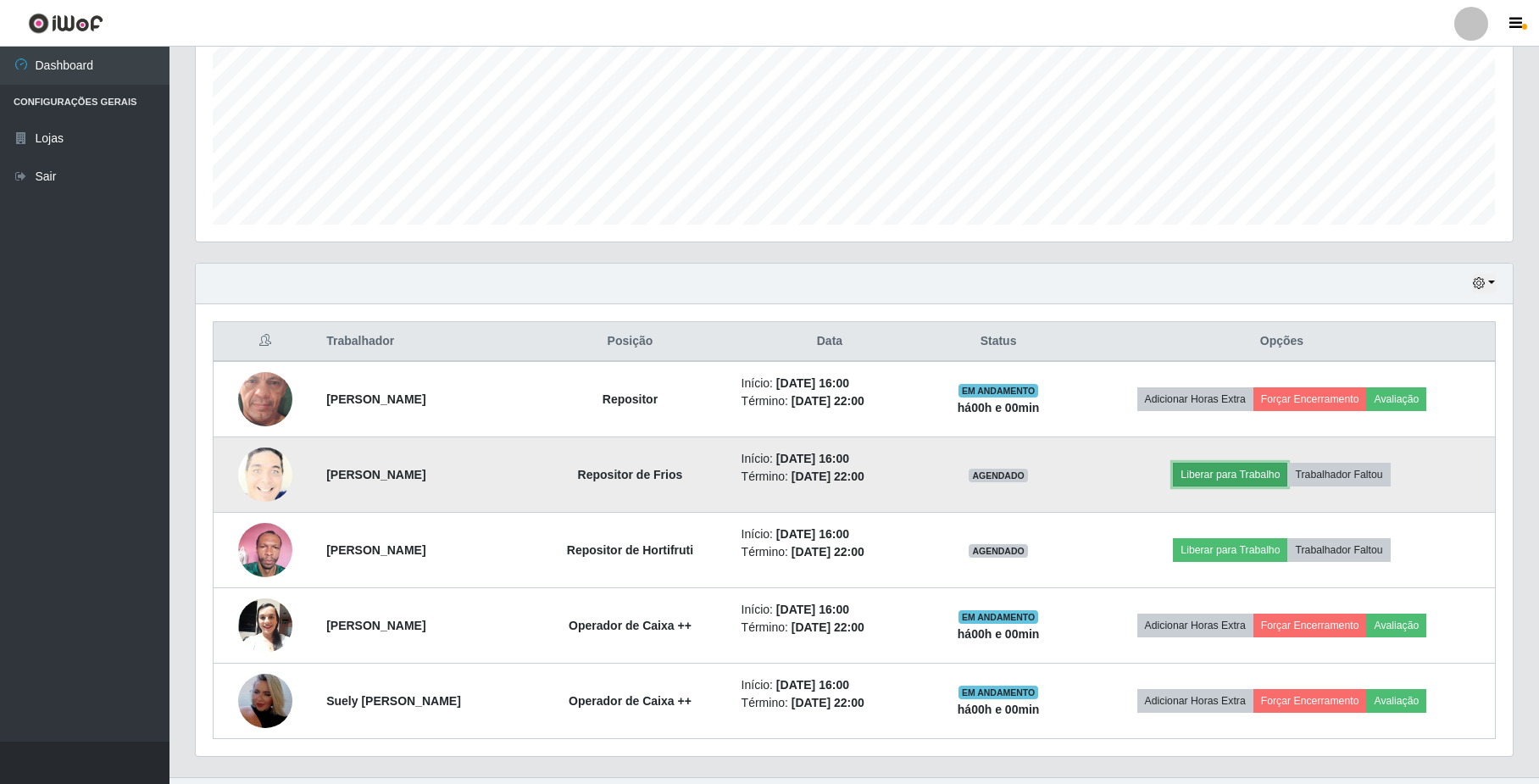
click at [1252, 476] on button "Liberar para Trabalho" at bounding box center [1229, 474] width 114 height 24
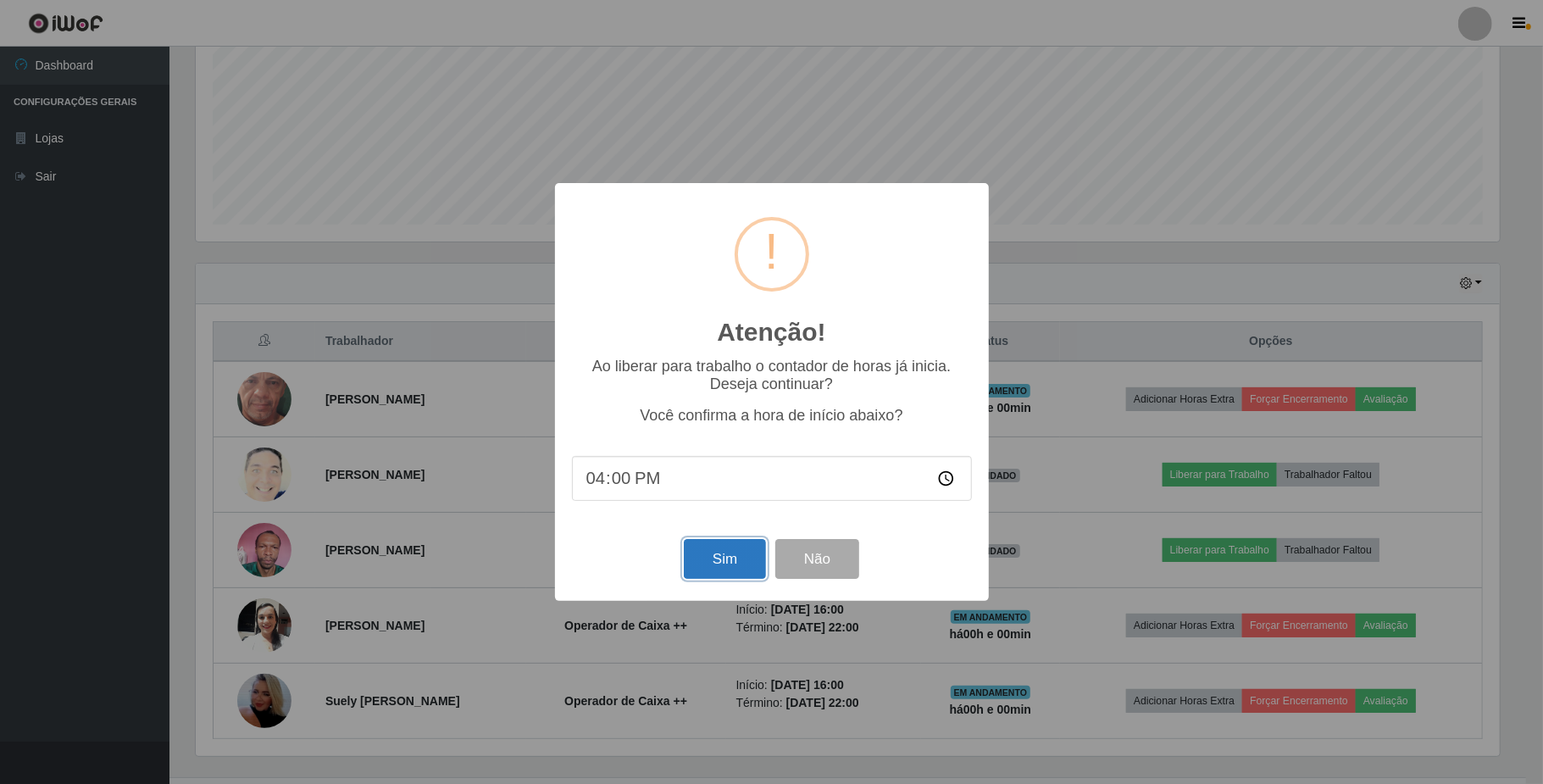
click at [725, 572] on button "Sim" at bounding box center [724, 559] width 83 height 40
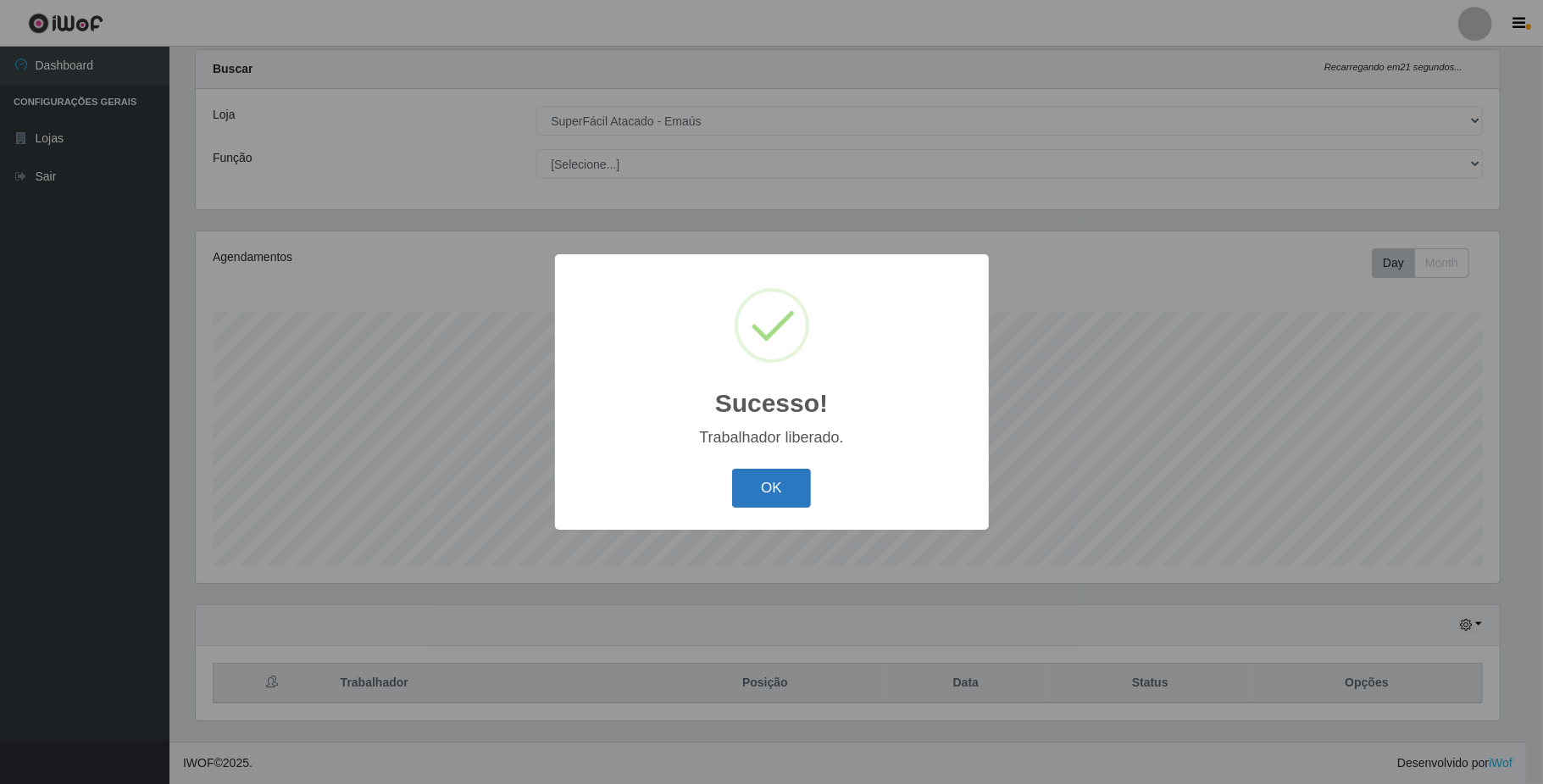
click at [774, 503] on button "OK" at bounding box center [771, 489] width 79 height 40
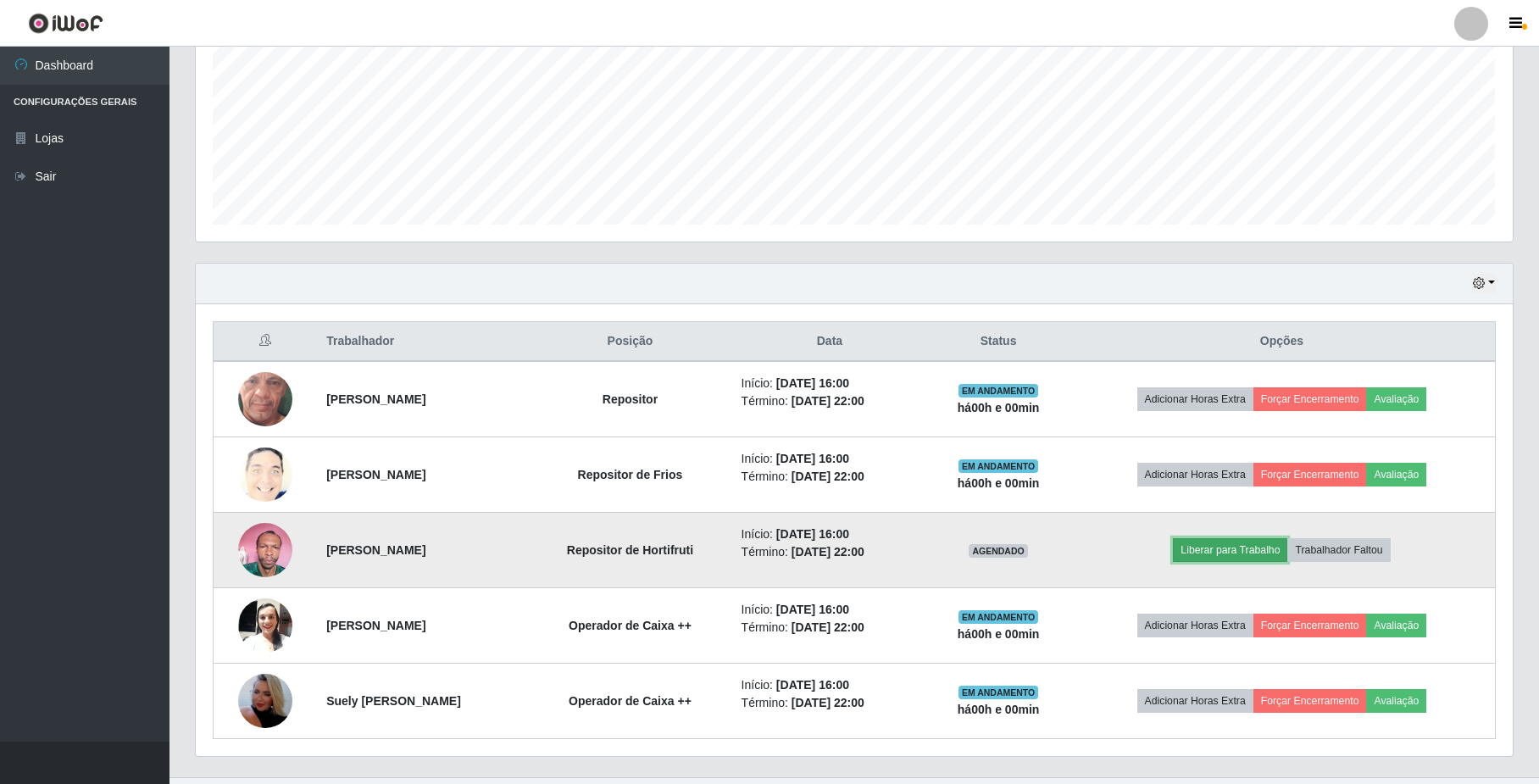
click at [1242, 559] on button "Liberar para Trabalho" at bounding box center [1229, 550] width 114 height 24
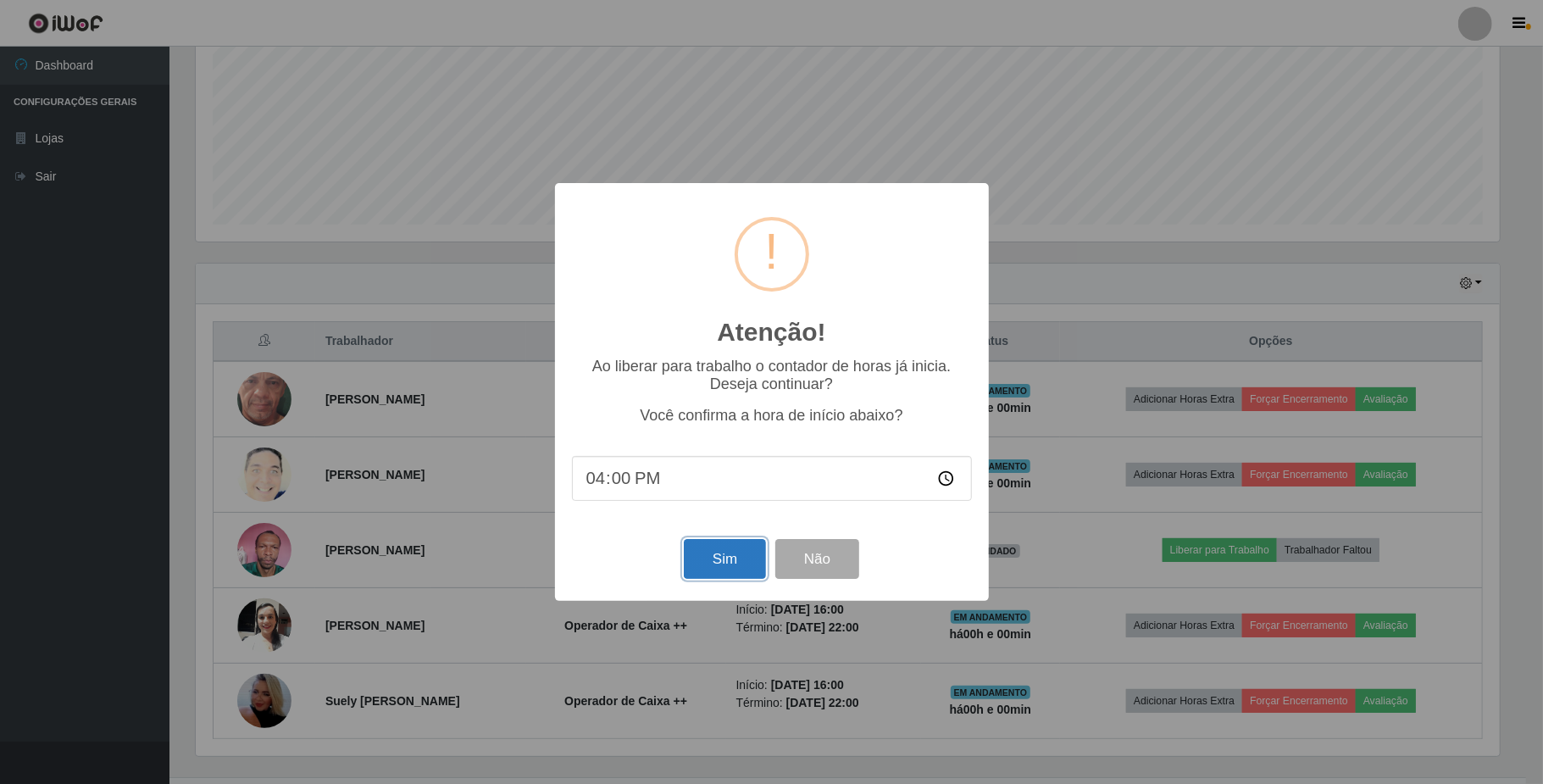
click at [709, 569] on button "Sim" at bounding box center [724, 559] width 83 height 40
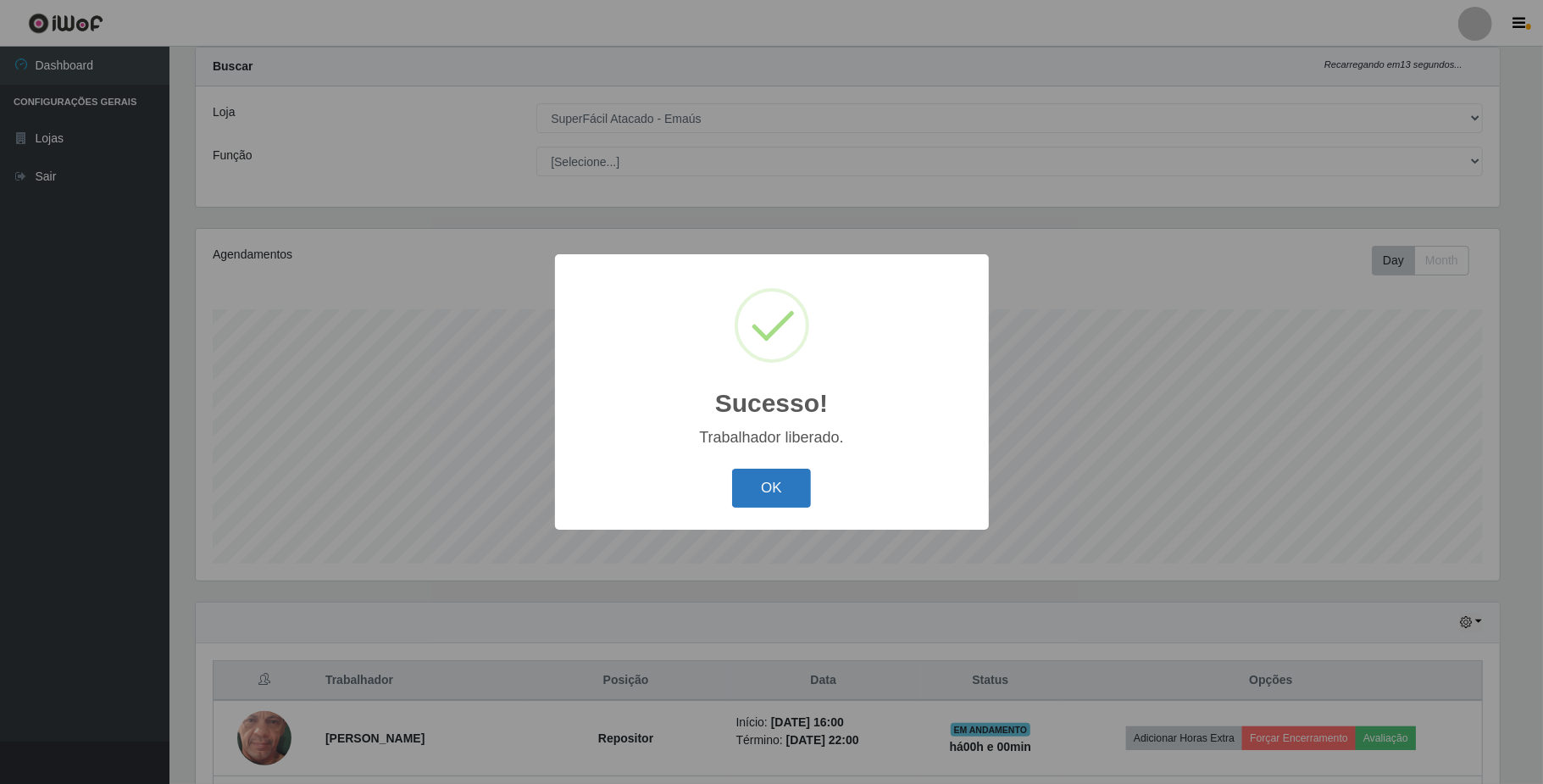
click at [768, 482] on button "OK" at bounding box center [771, 489] width 79 height 40
